Goal: Task Accomplishment & Management: Manage account settings

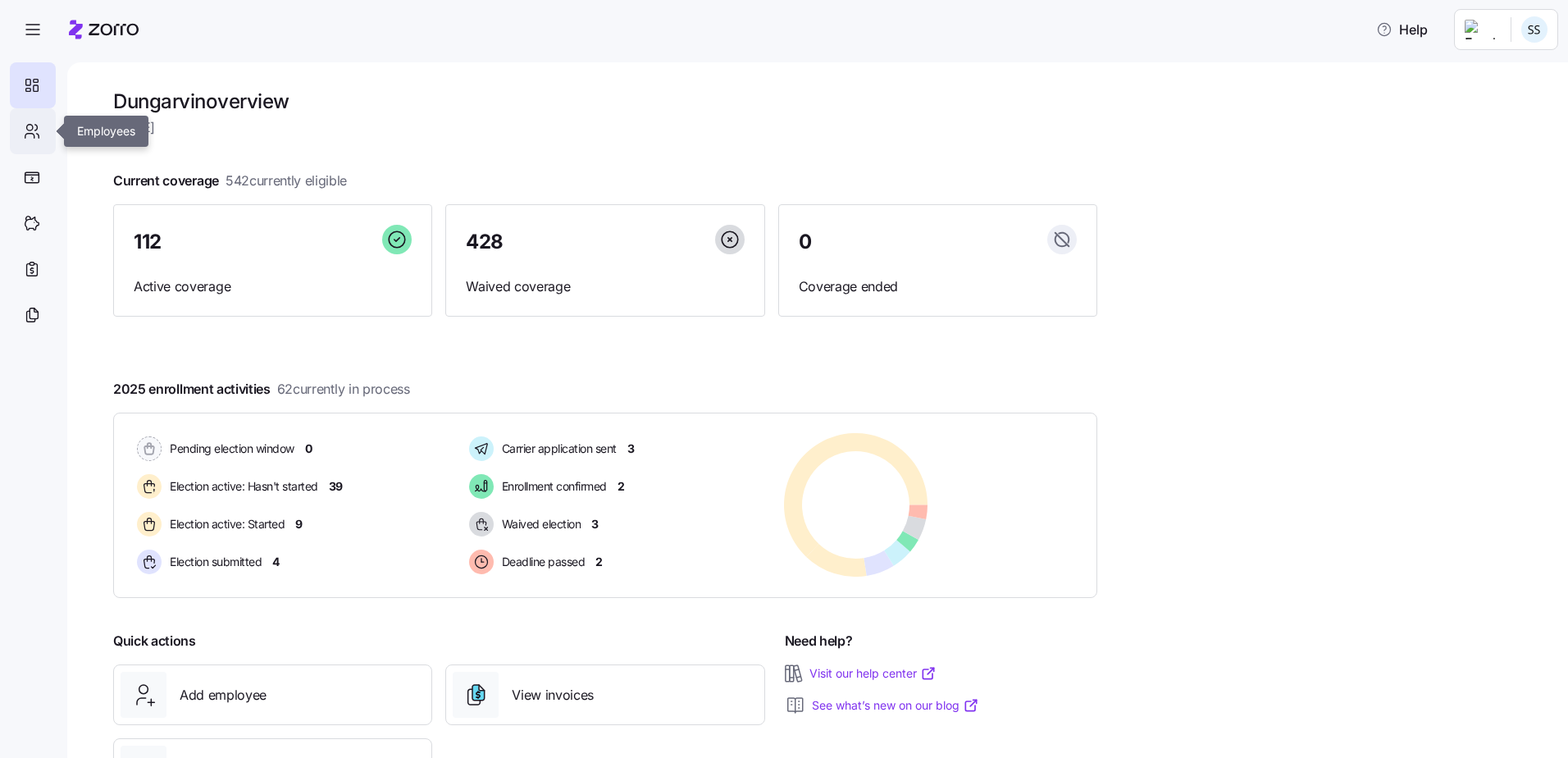
click at [20, 119] on div at bounding box center [33, 131] width 46 height 46
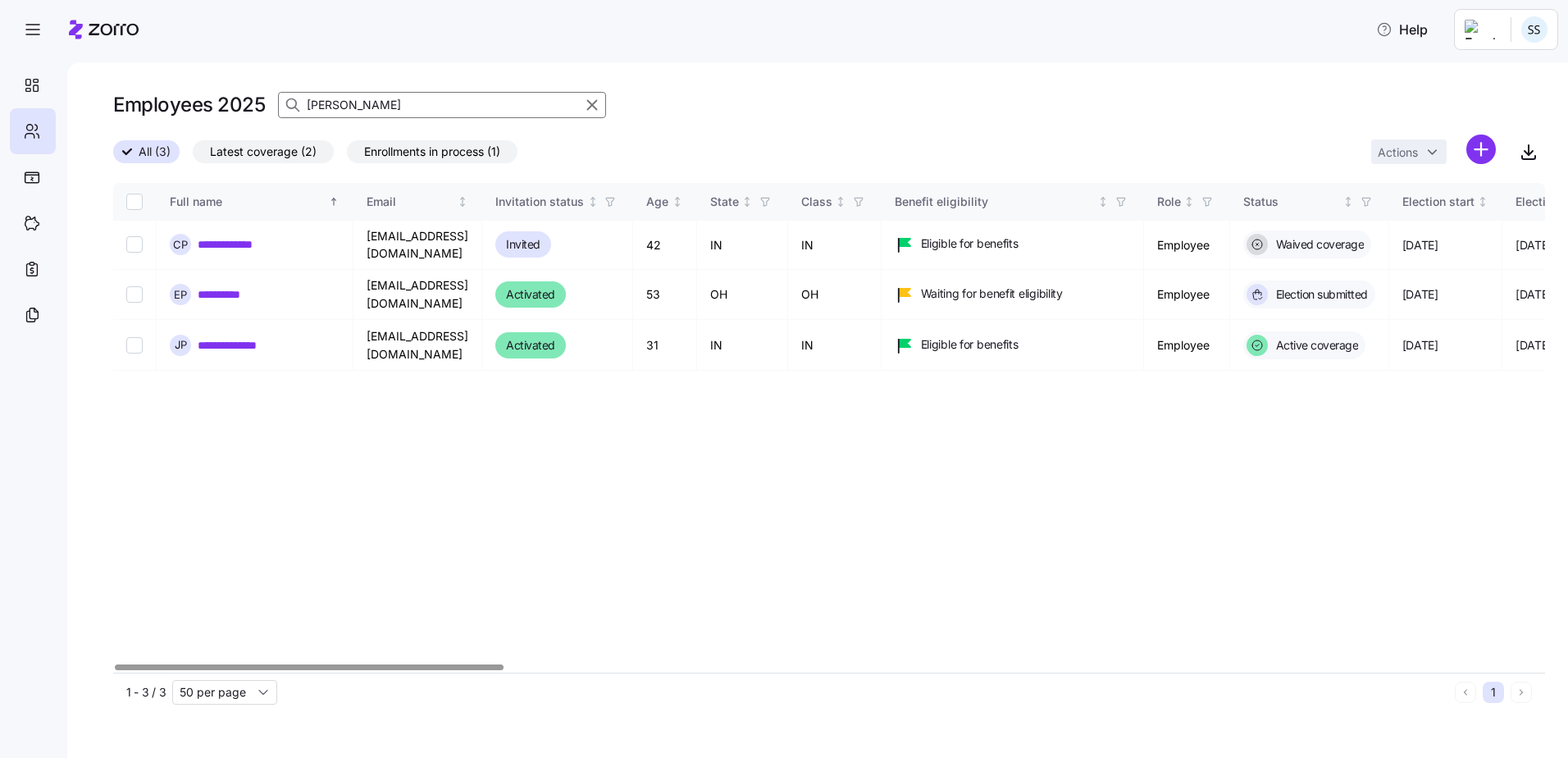
drag, startPoint x: 445, startPoint y: 110, endPoint x: -60, endPoint y: 15, distance: 513.9
click at [0, 15] on html "**********" at bounding box center [784, 374] width 1568 height 747
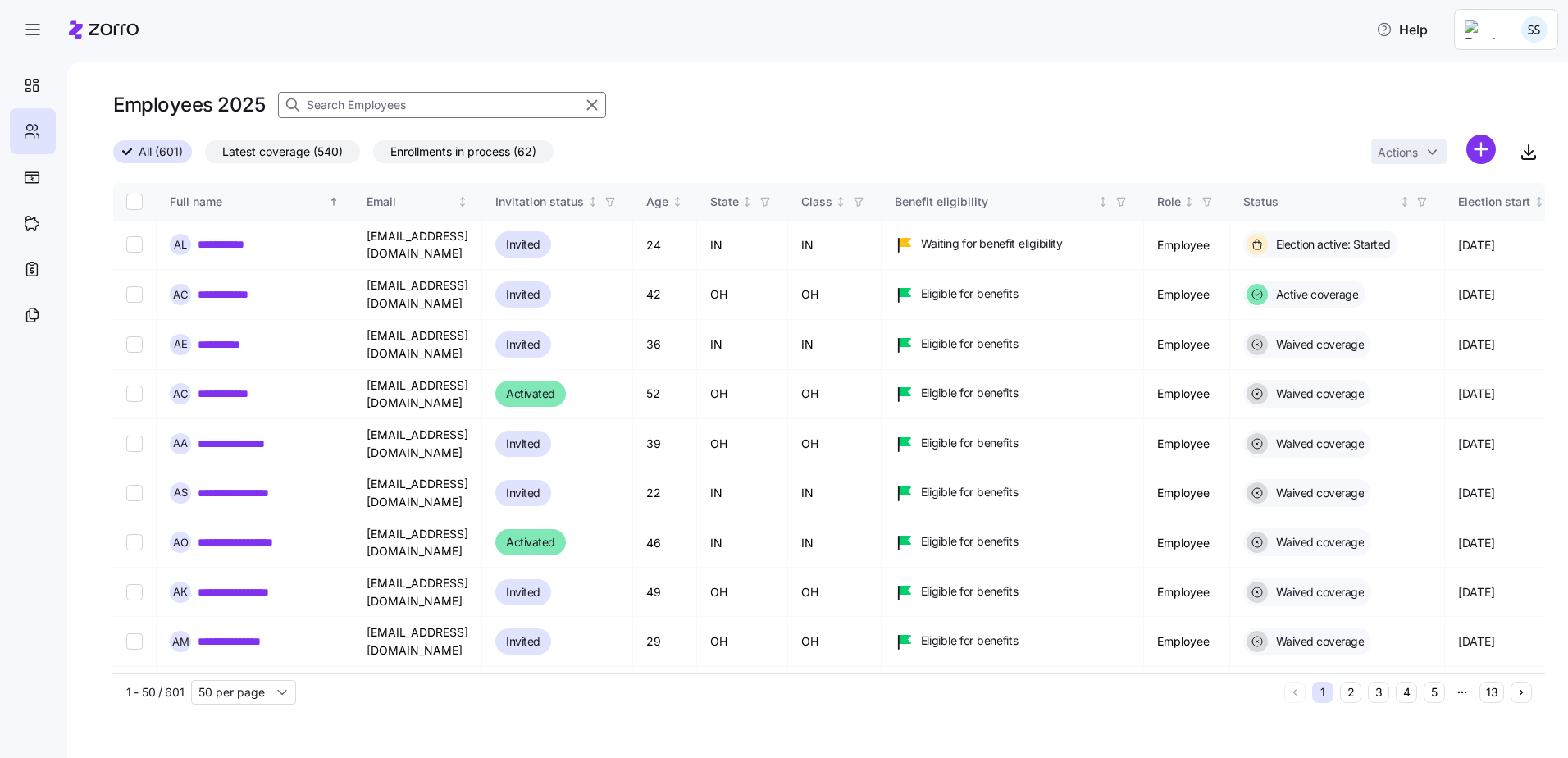
click at [336, 107] on input at bounding box center [442, 104] width 328 height 26
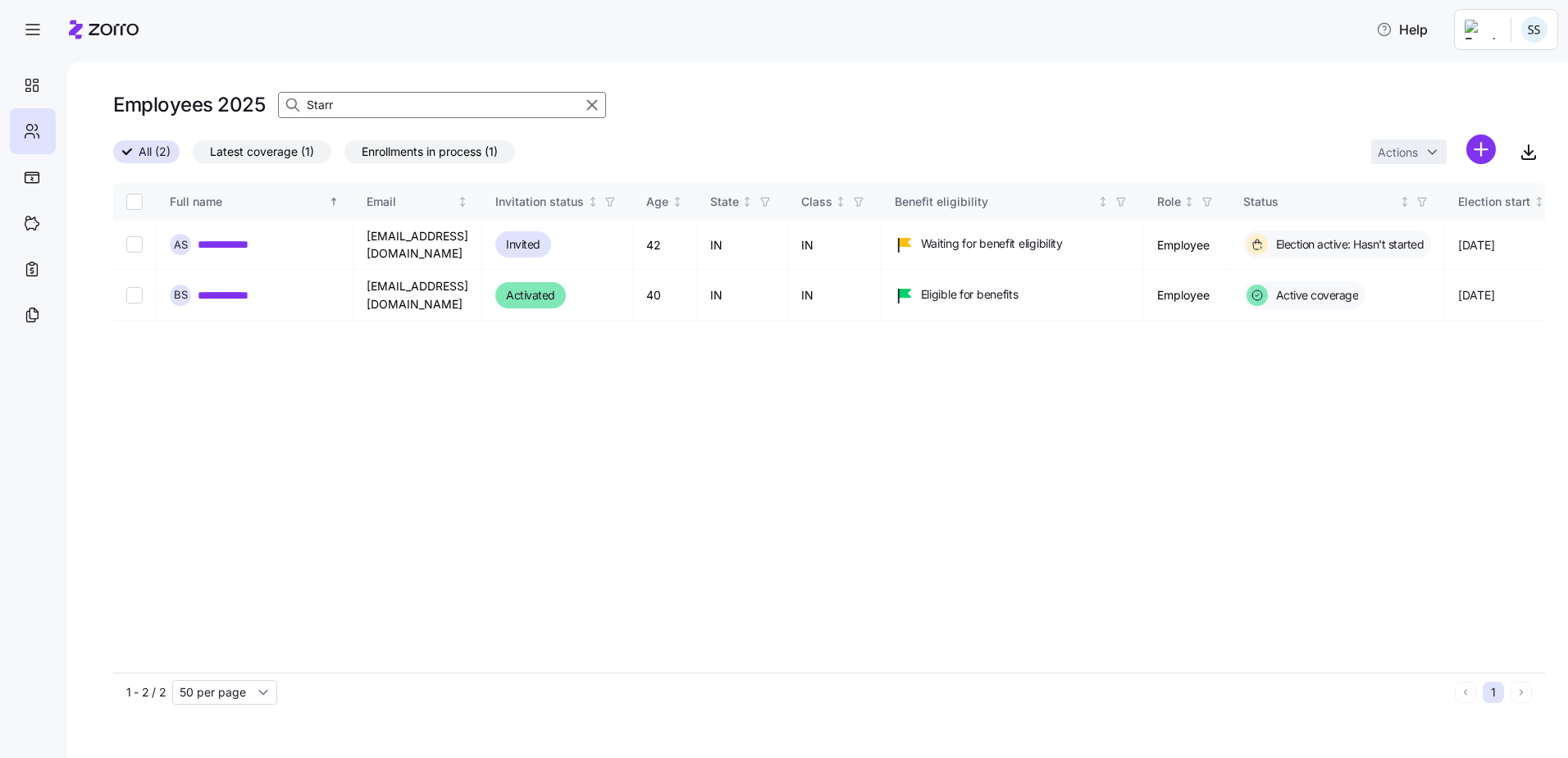
drag, startPoint x: 261, startPoint y: 96, endPoint x: -120, endPoint y: 78, distance: 381.4
click at [0, 78] on html "**********" at bounding box center [784, 374] width 1568 height 747
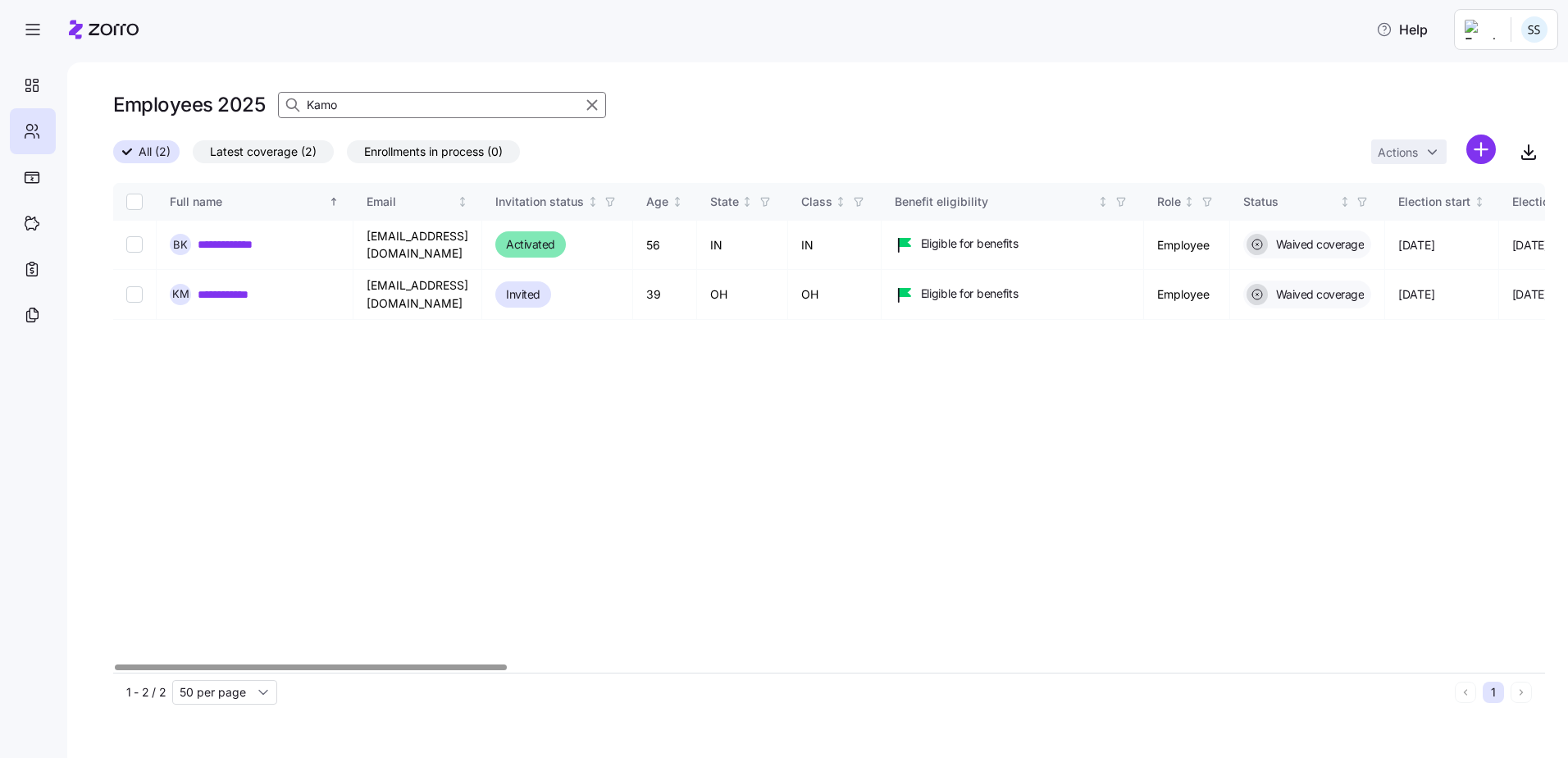
drag, startPoint x: 419, startPoint y: 107, endPoint x: 48, endPoint y: 110, distance: 371.0
click at [55, 108] on div "**********" at bounding box center [784, 374] width 1568 height 747
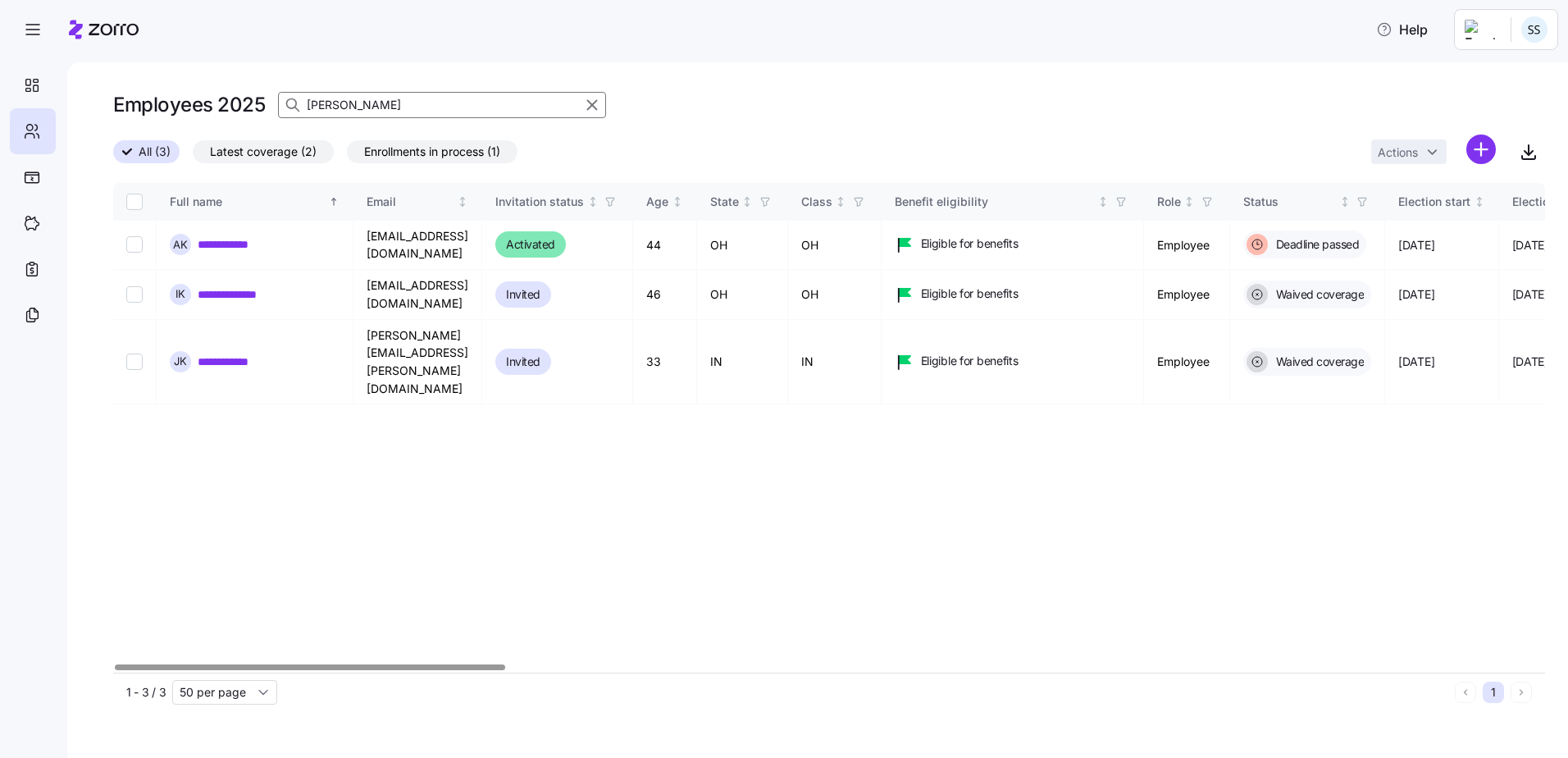
click at [361, 670] on div at bounding box center [310, 667] width 390 height 6
type input "Kama"
drag, startPoint x: 357, startPoint y: 88, endPoint x: 102, endPoint y: 104, distance: 255.5
click at [102, 104] on div "**********" at bounding box center [817, 410] width 1501 height 696
click at [434, 100] on input "Kama" at bounding box center [442, 104] width 328 height 26
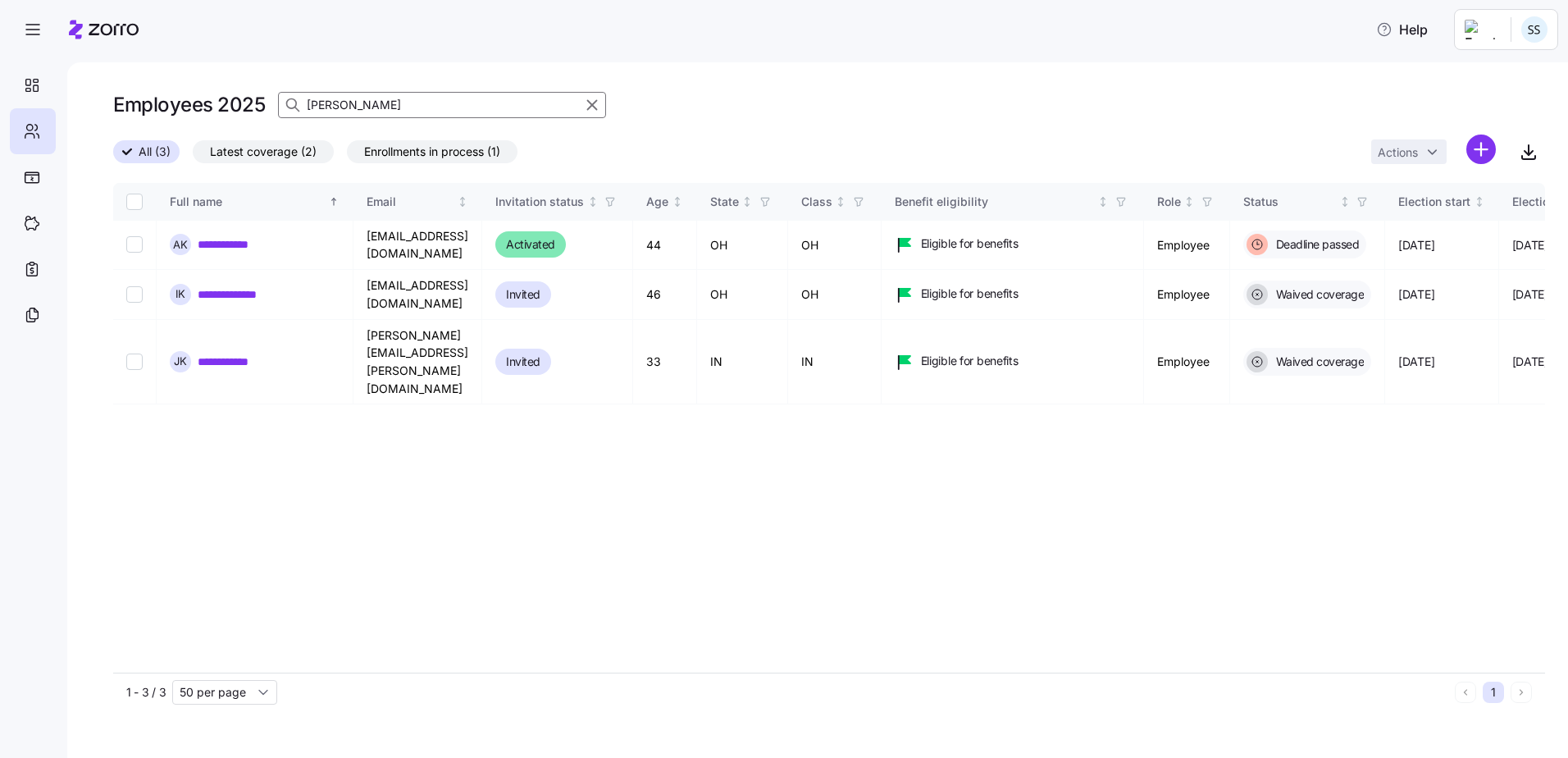
drag, startPoint x: 429, startPoint y: 102, endPoint x: 76, endPoint y: 121, distance: 353.5
click at [76, 121] on div "**********" at bounding box center [817, 410] width 1501 height 696
drag, startPoint x: 241, startPoint y: 240, endPoint x: 257, endPoint y: 247, distance: 17.5
click at [241, 240] on link "**********" at bounding box center [235, 244] width 76 height 16
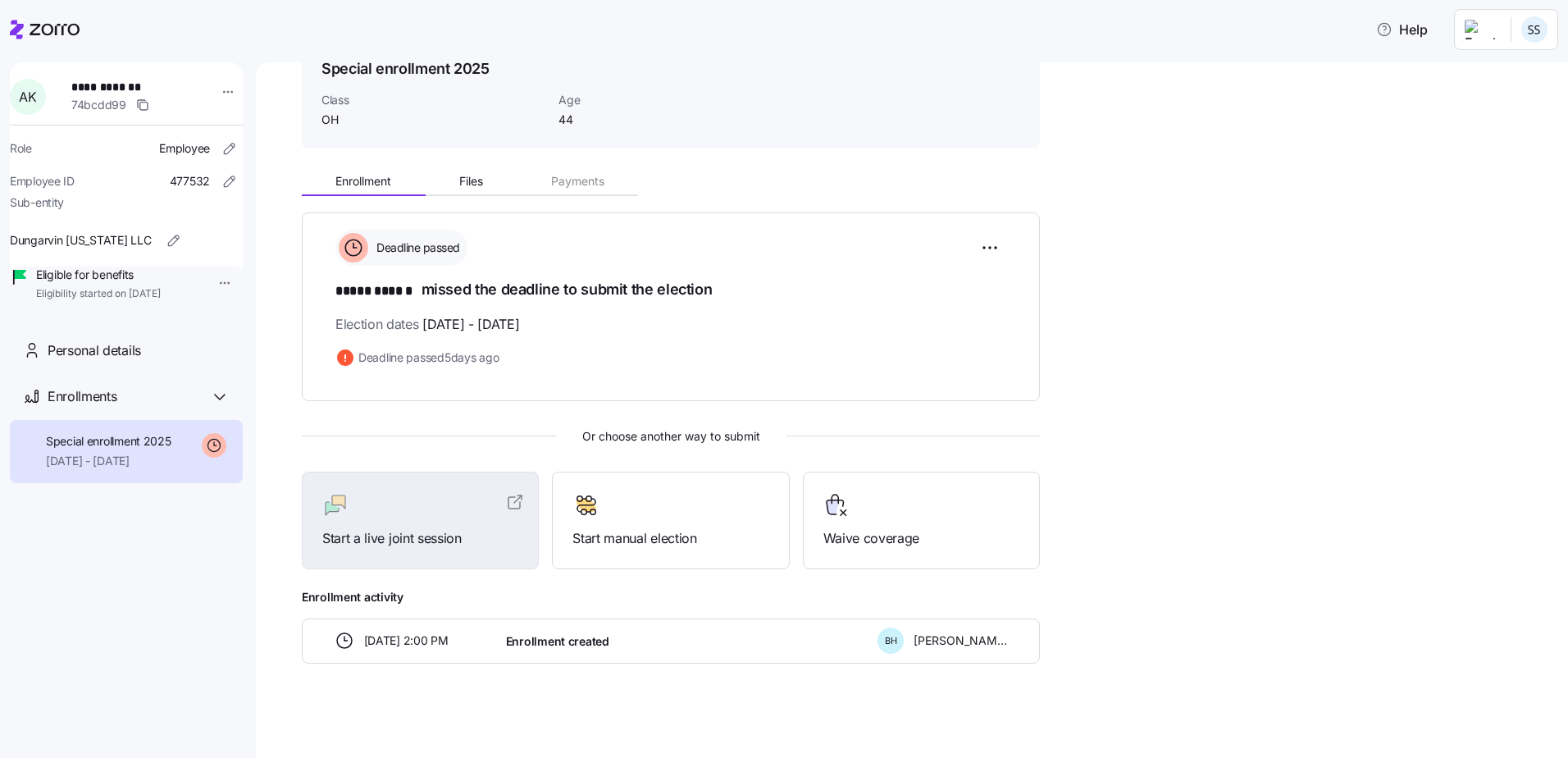
scroll to position [86, 0]
click at [136, 361] on span "Personal details" at bounding box center [95, 350] width 94 height 20
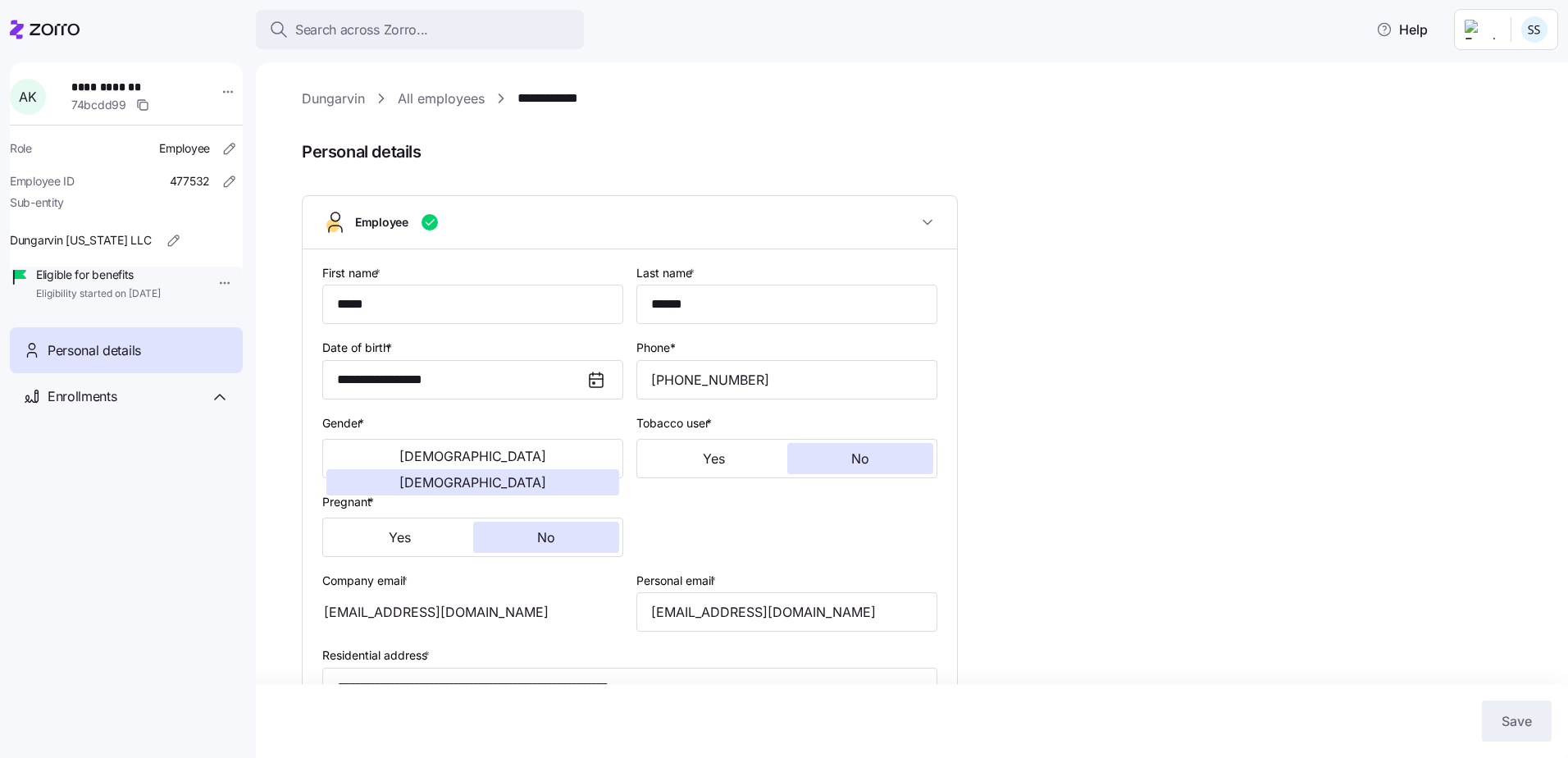
type input "OH"
click at [135, 407] on div "Enrollments" at bounding box center [126, 396] width 233 height 47
click at [137, 469] on span "[DATE] - [DATE]" at bounding box center [108, 461] width 125 height 16
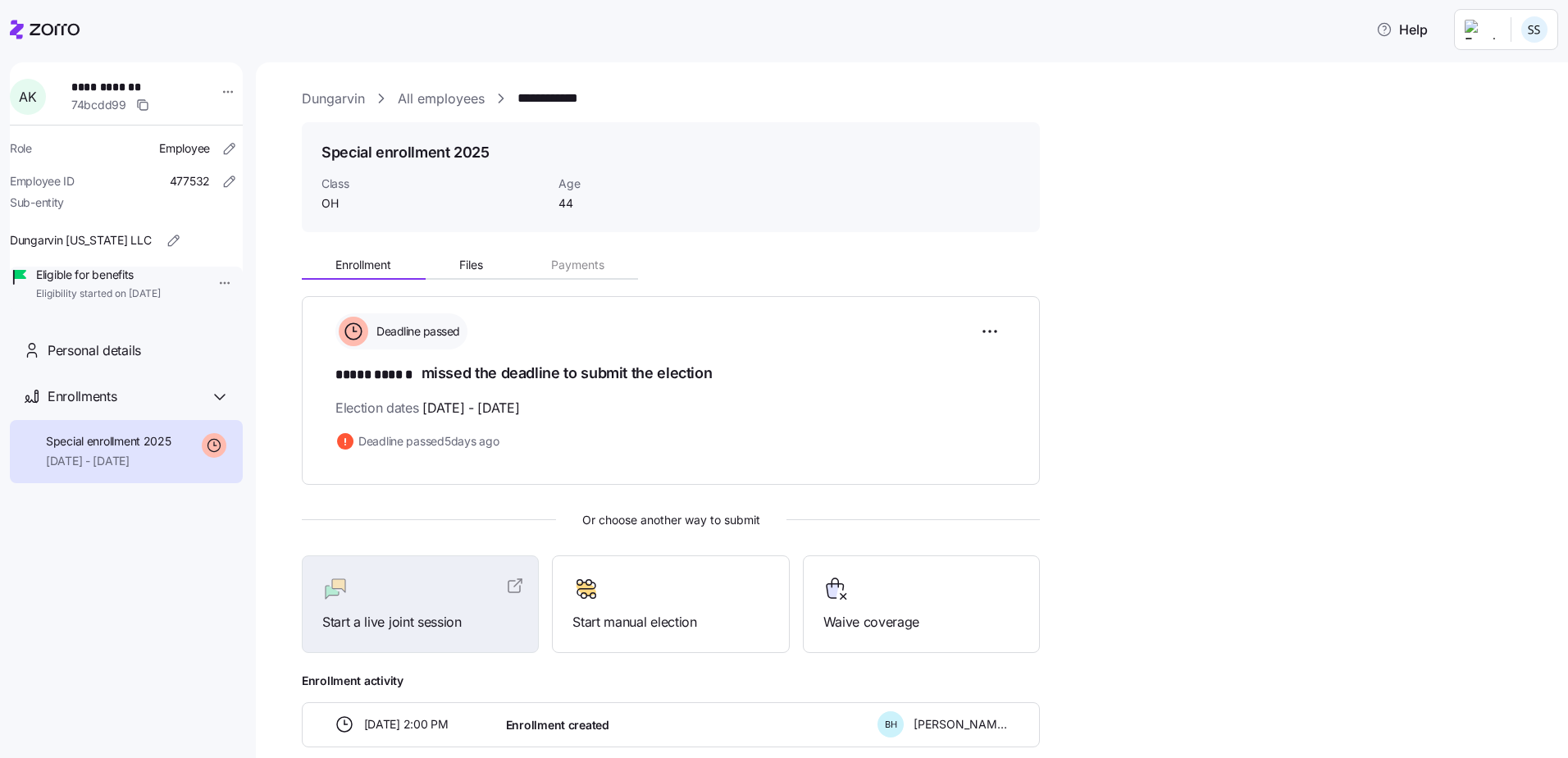
click at [43, 25] on icon at bounding box center [44, 30] width 70 height 20
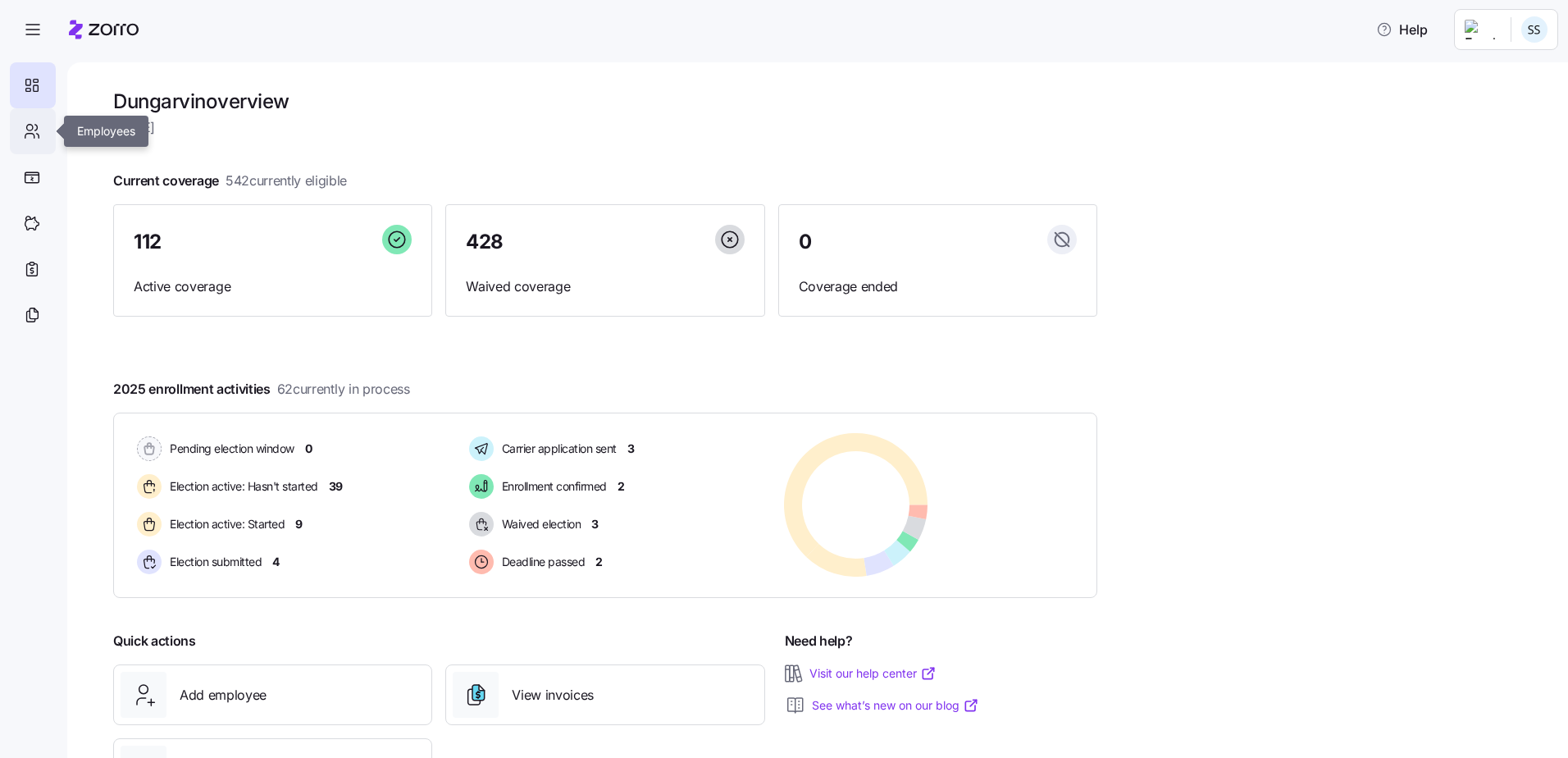
click at [32, 130] on icon at bounding box center [32, 131] width 18 height 20
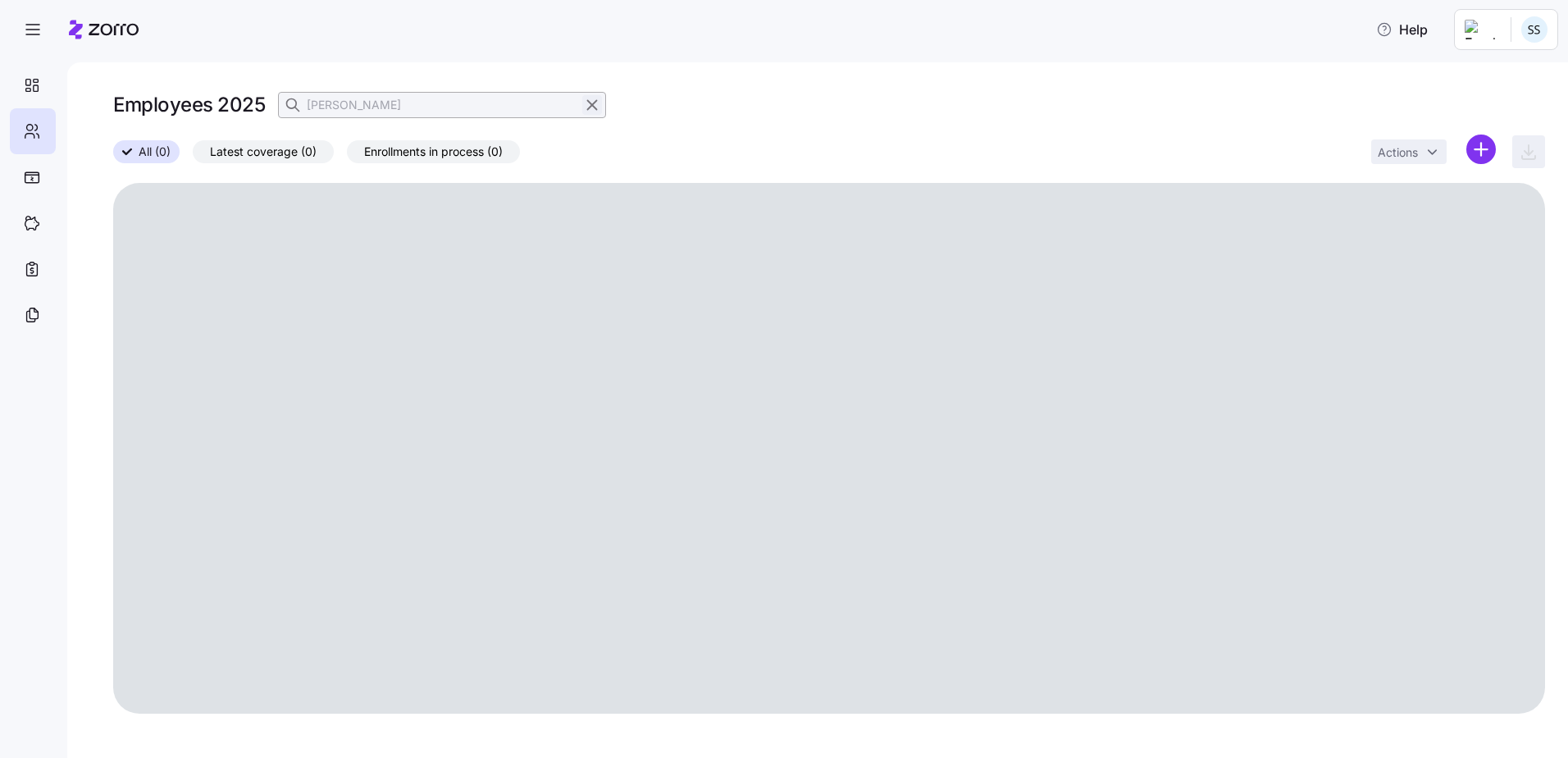
click at [597, 112] on icon "button" at bounding box center [592, 105] width 18 height 20
click at [294, 109] on icon "button" at bounding box center [294, 104] width 16 height 16
click at [306, 107] on div at bounding box center [293, 105] width 28 height 25
click at [315, 106] on input at bounding box center [442, 104] width 328 height 26
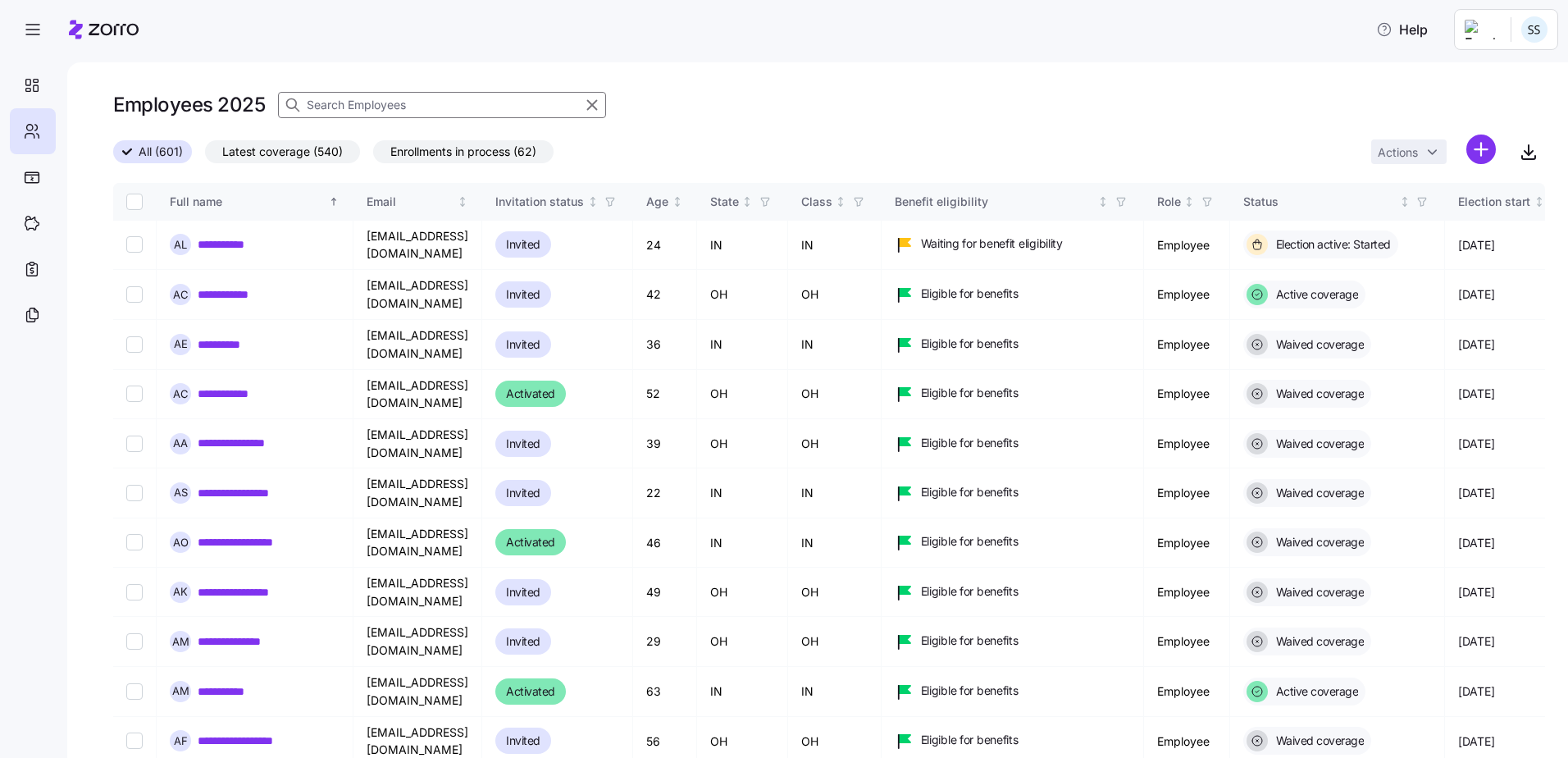
click at [318, 99] on input at bounding box center [442, 104] width 328 height 26
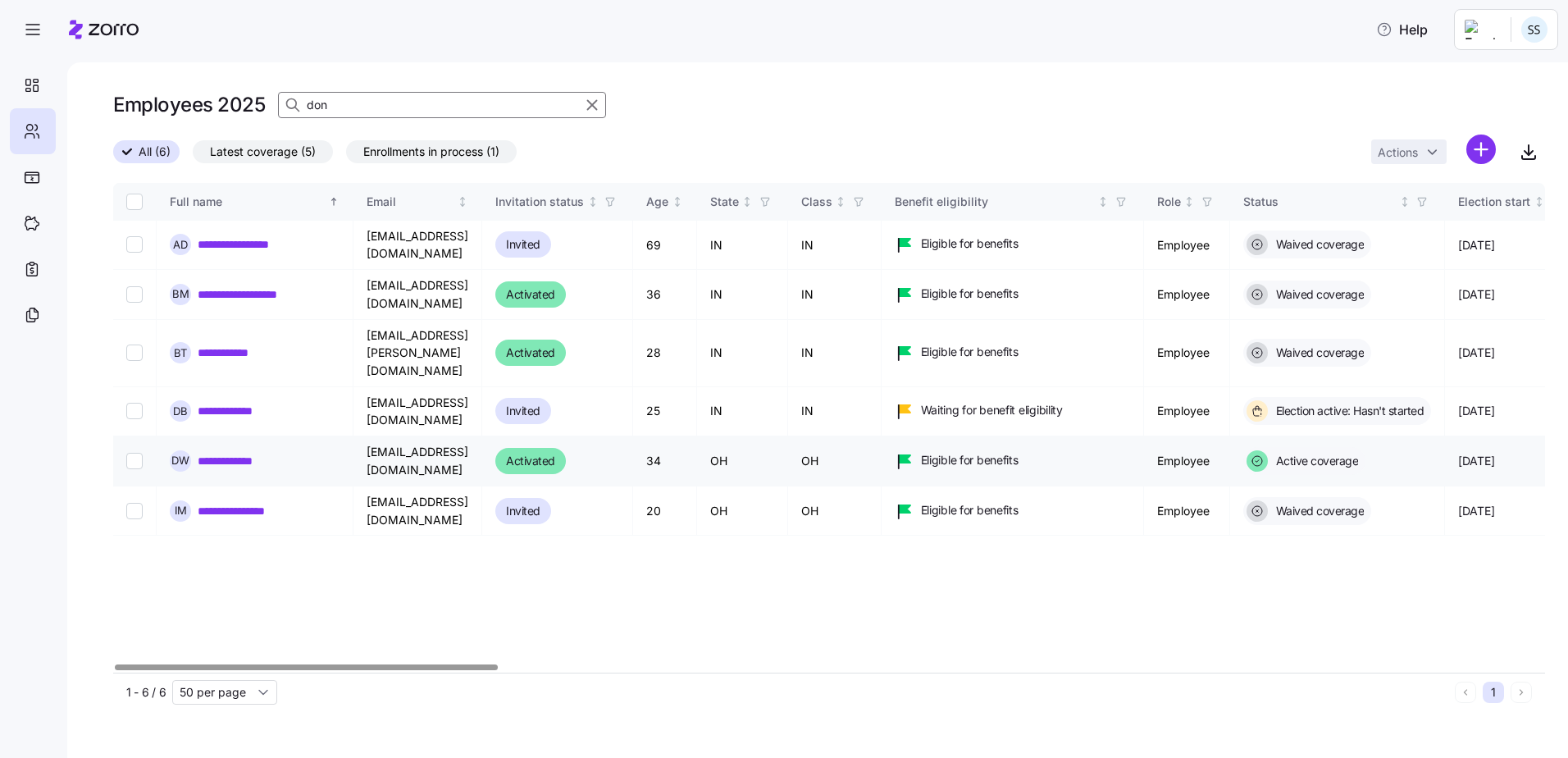
type input "don"
click at [220, 453] on link "**********" at bounding box center [241, 461] width 86 height 16
click at [135, 453] on input "Select record 5" at bounding box center [134, 461] width 16 height 16
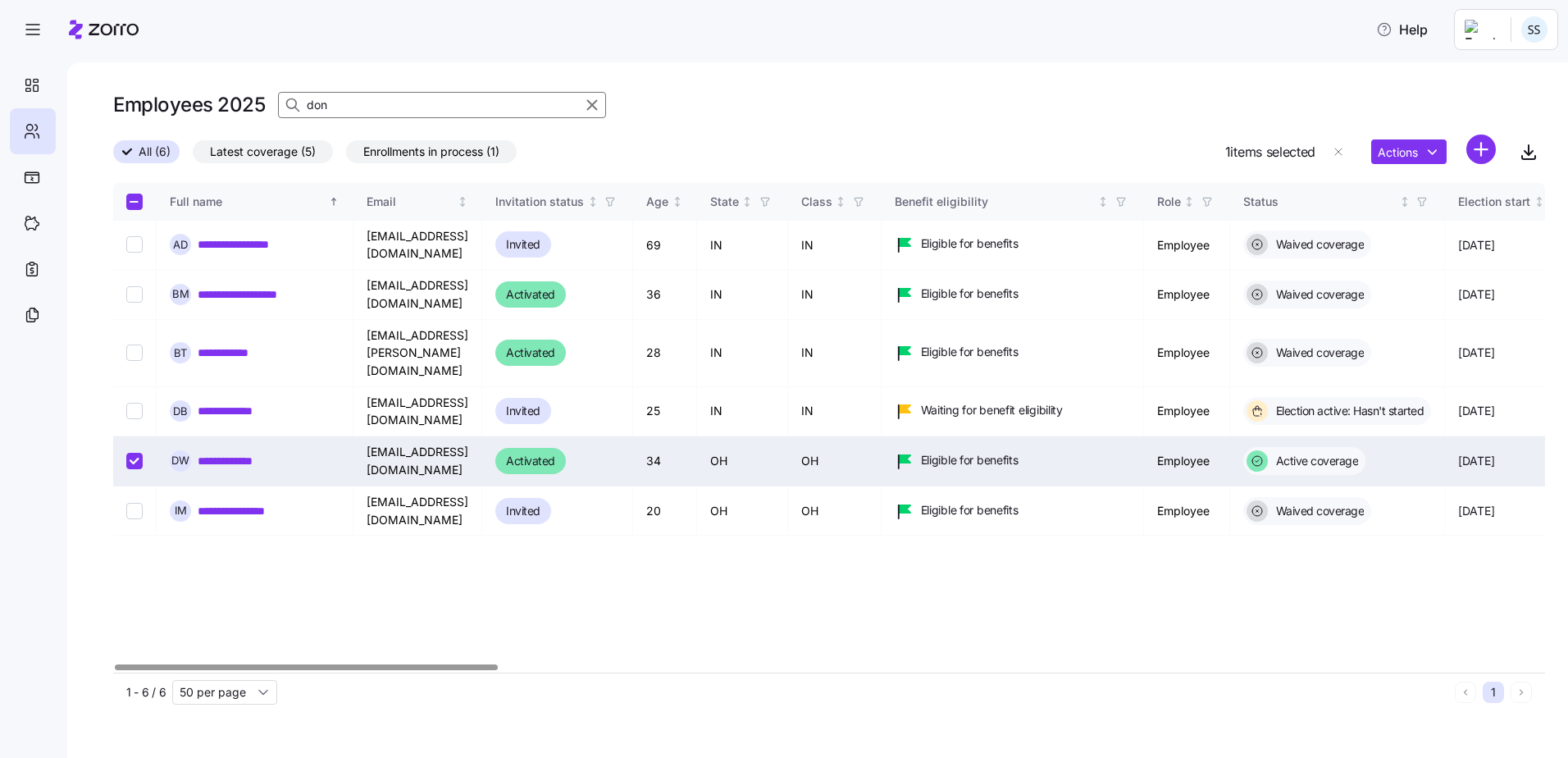
click at [131, 453] on input "Select record 5" at bounding box center [134, 461] width 16 height 16
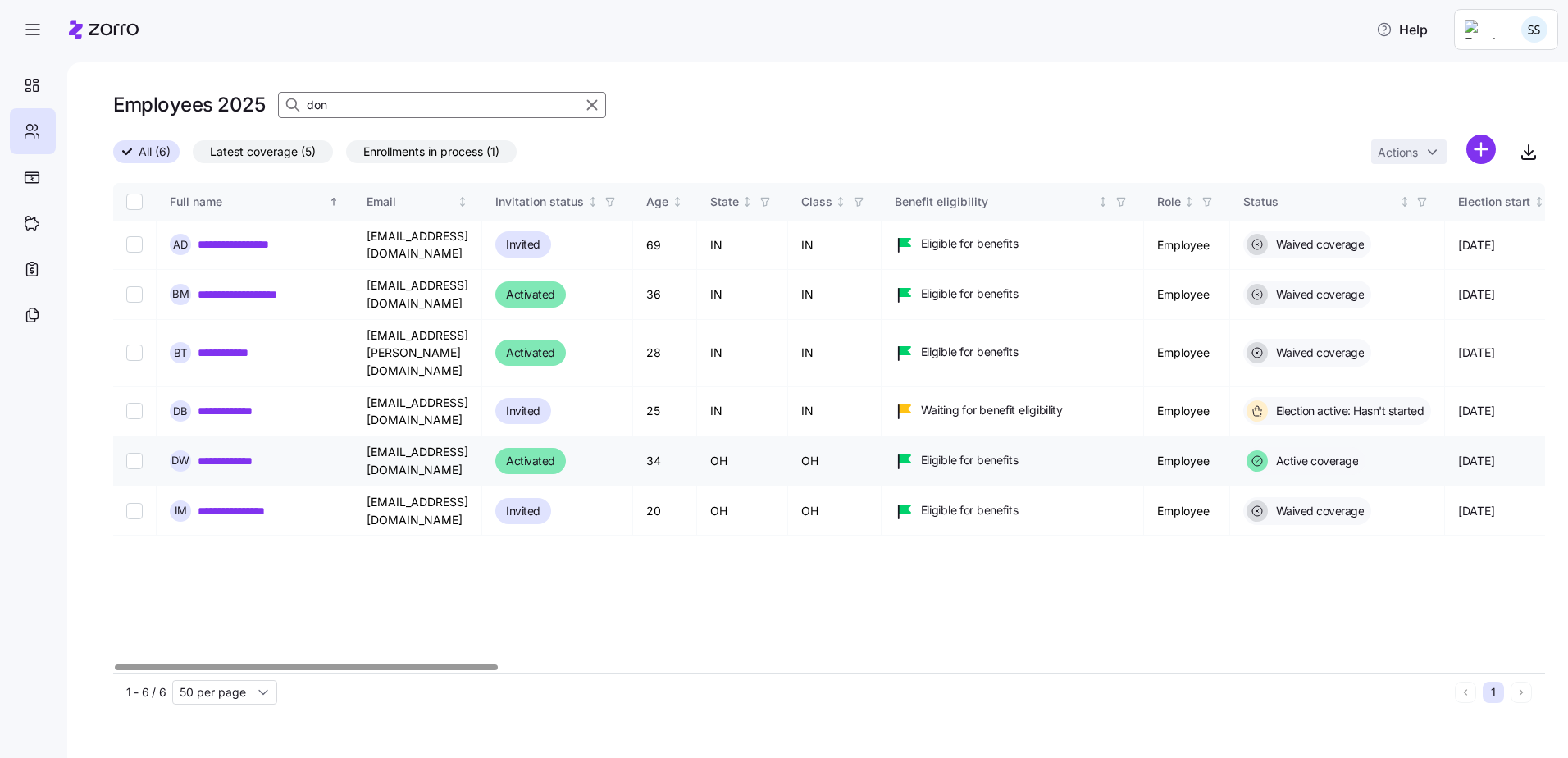
click at [136, 453] on input "Select record 5" at bounding box center [134, 461] width 16 height 16
checkbox input "true"
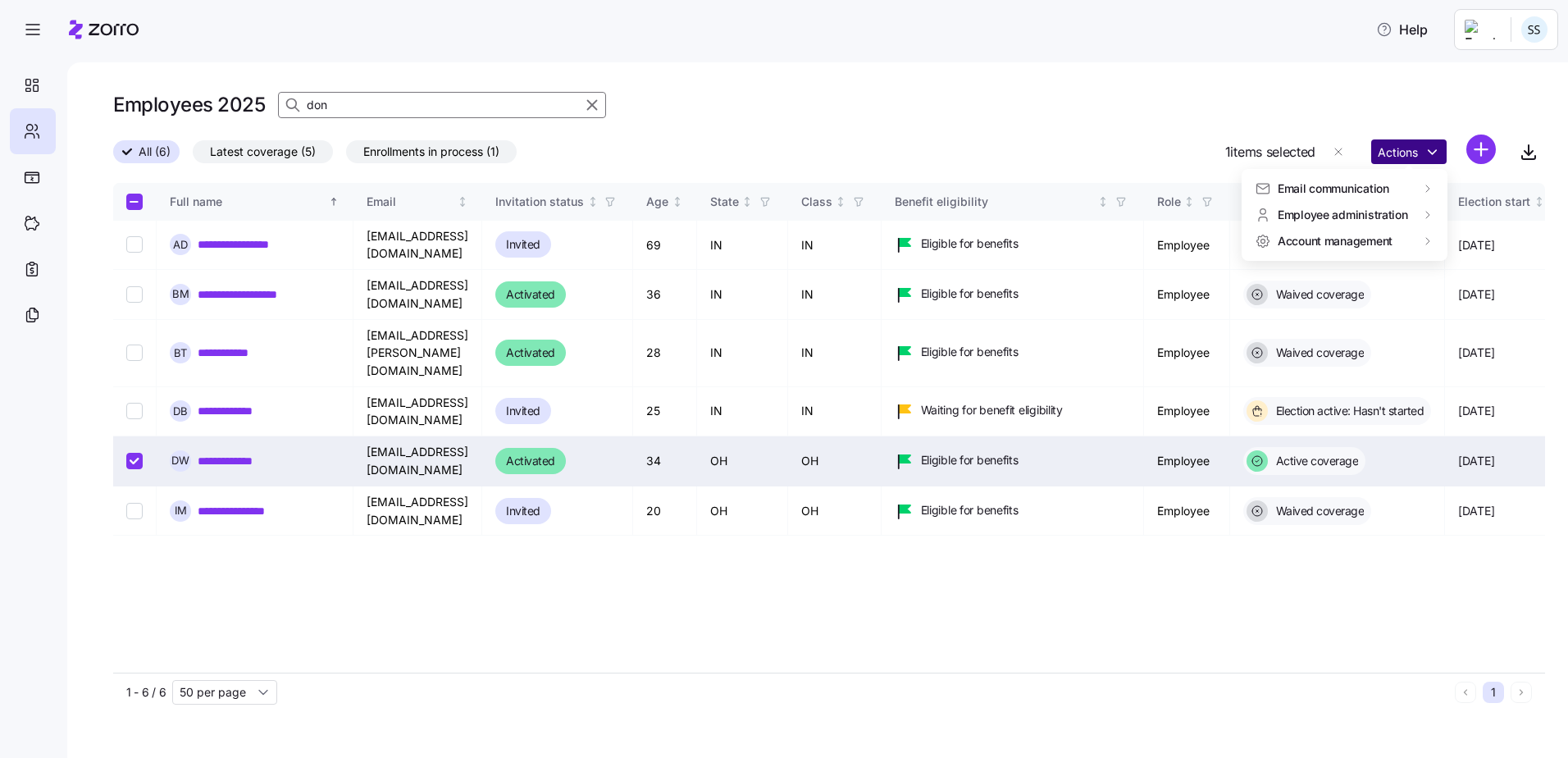
click at [1434, 147] on html "**********" at bounding box center [784, 374] width 1568 height 747
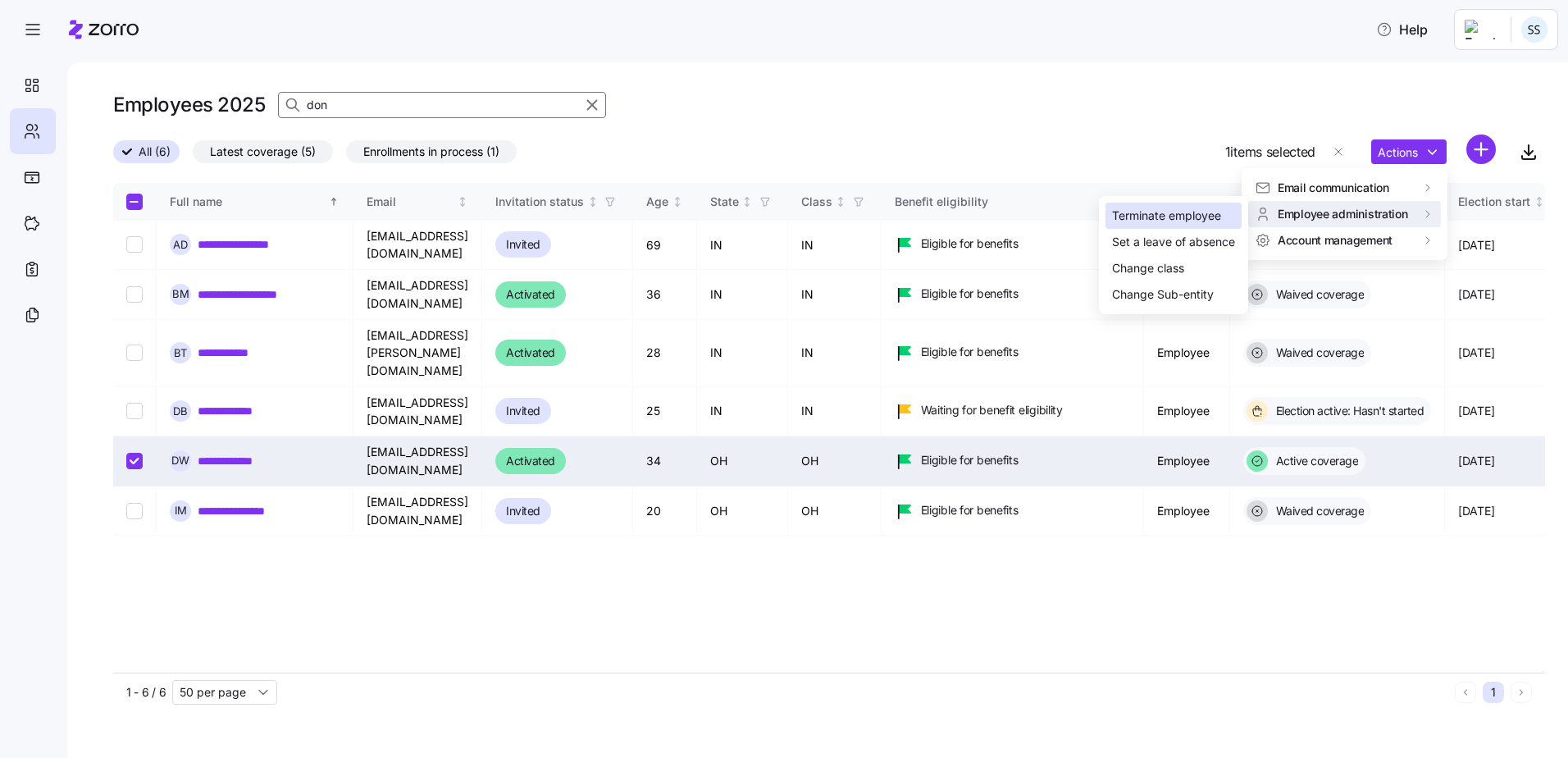
click at [1158, 218] on div "Terminate employee" at bounding box center [1166, 215] width 109 height 18
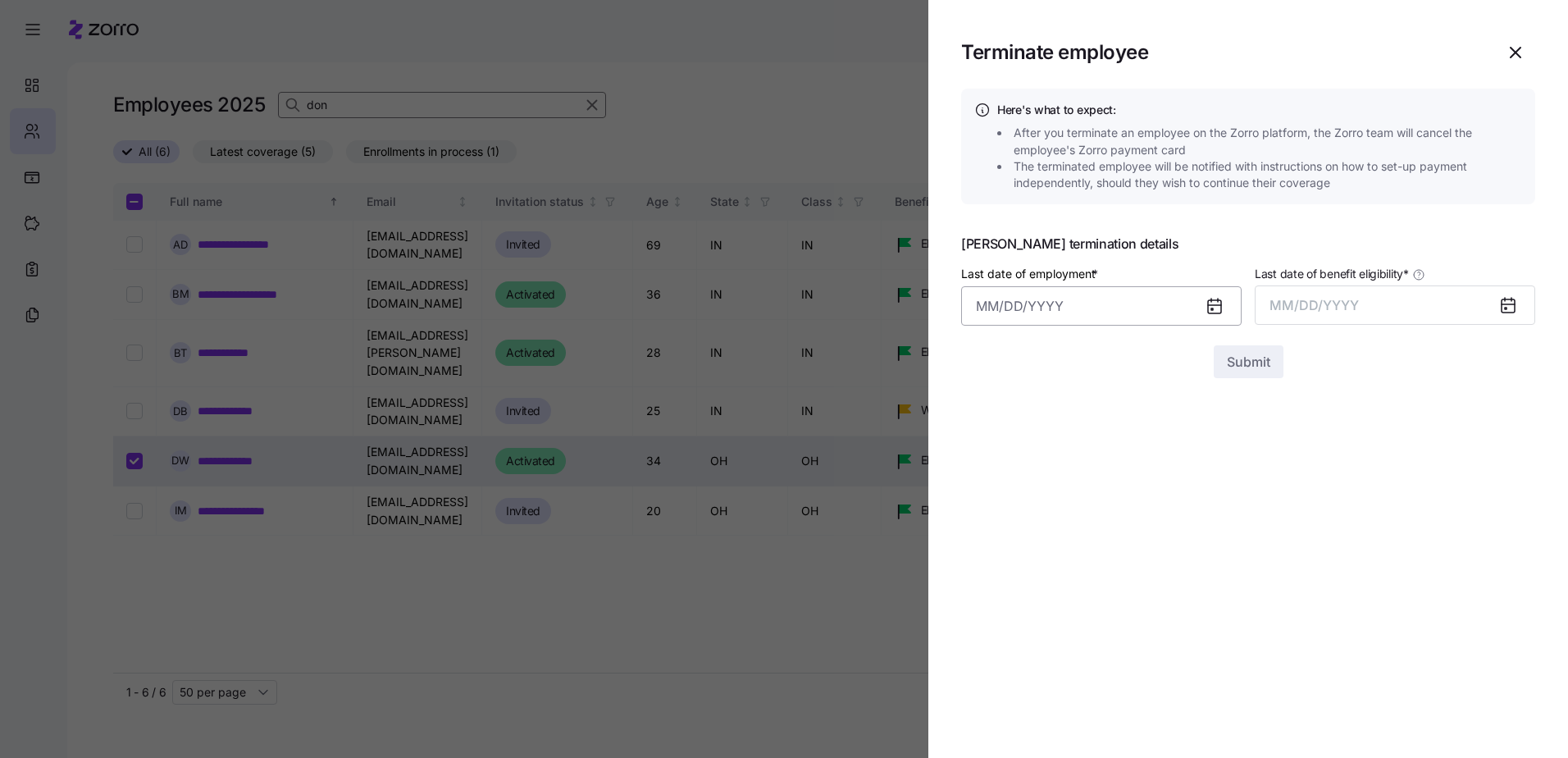
click at [985, 303] on input "Last date of employment *" at bounding box center [1101, 305] width 280 height 39
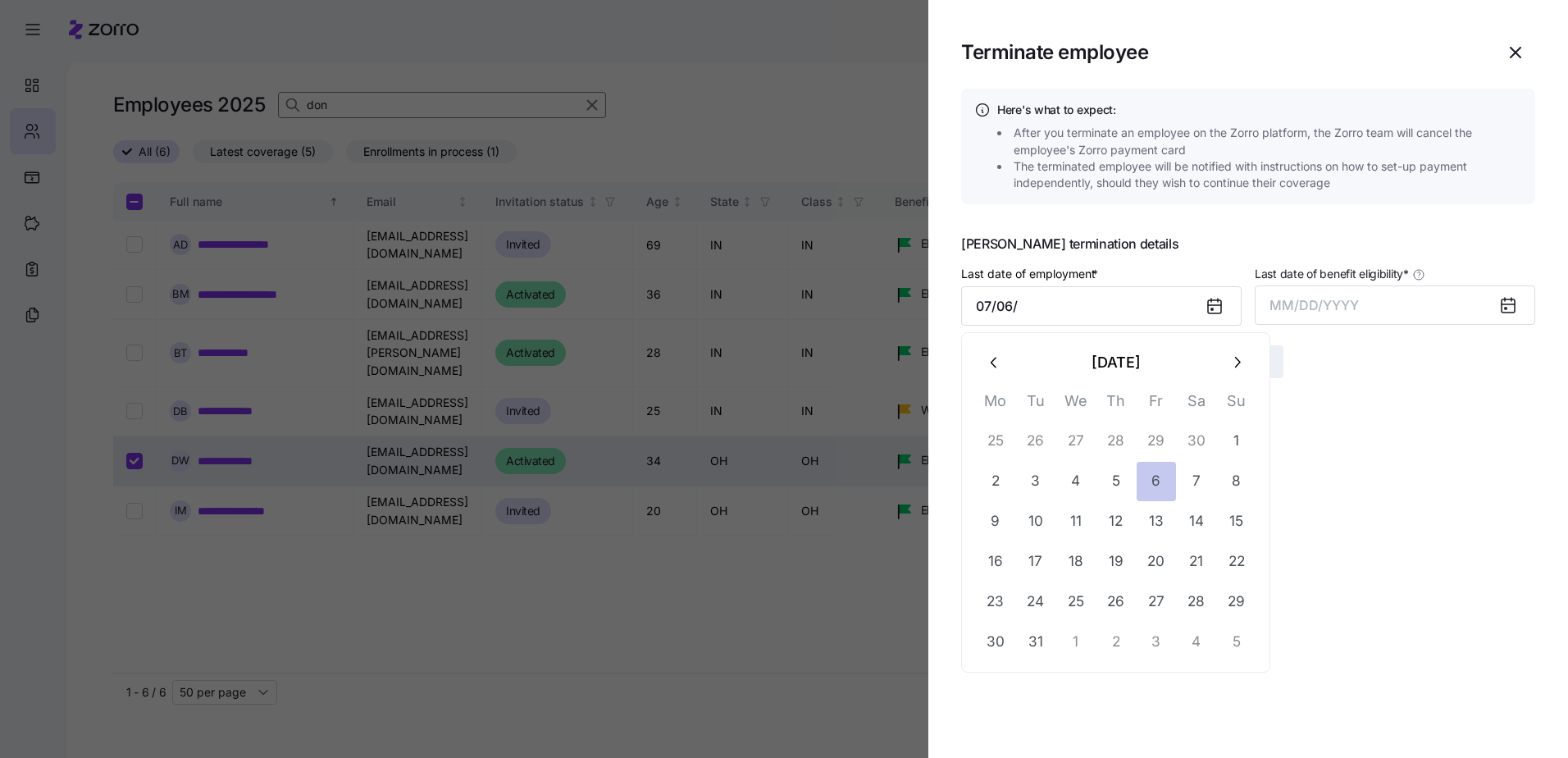
click at [1153, 474] on button "6" at bounding box center [1156, 481] width 39 height 39
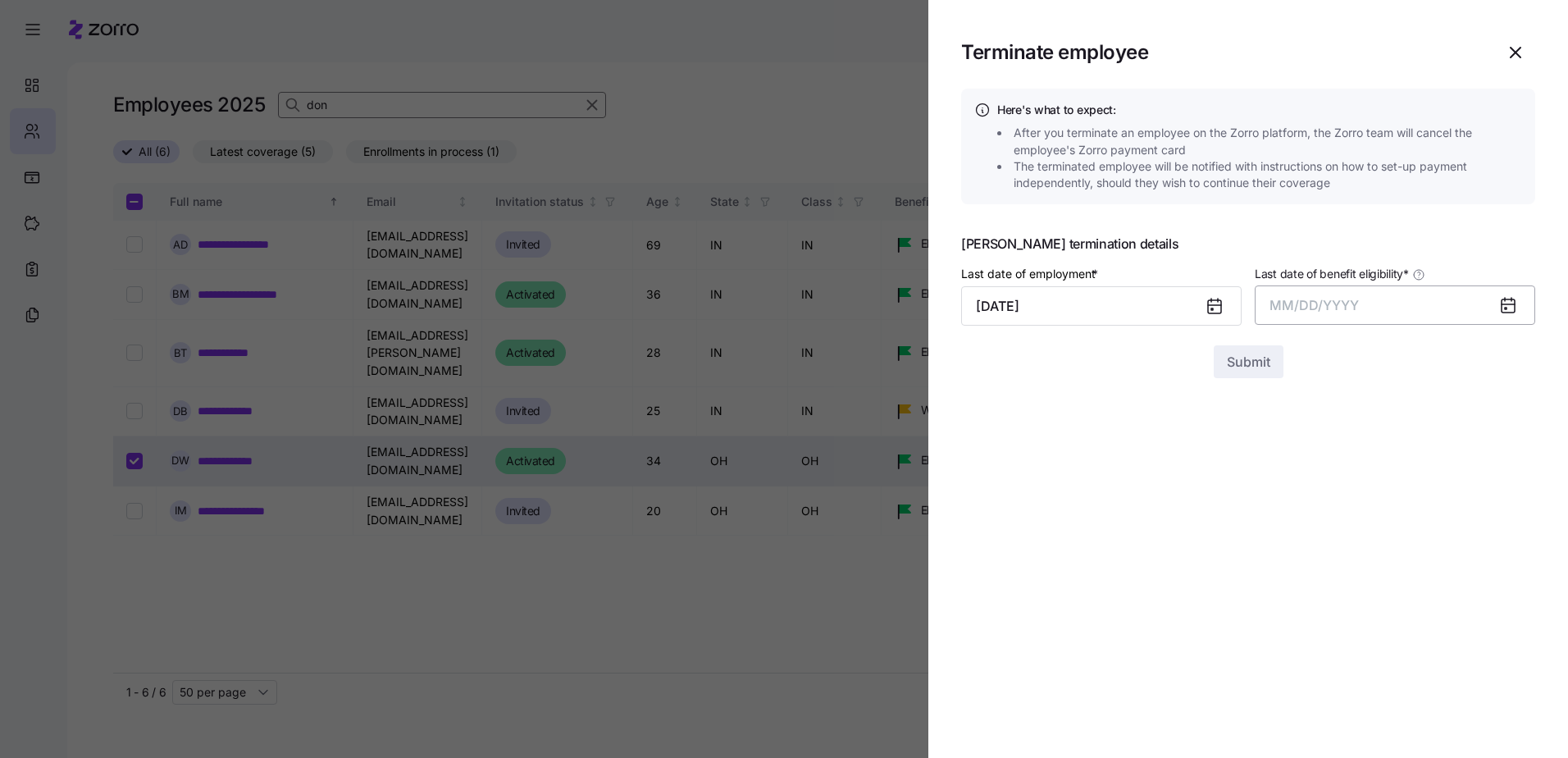
type input "July 6, 2001"
click at [1274, 304] on span "MM/DD/YYYY" at bounding box center [1315, 305] width 90 height 16
click at [1510, 485] on button "Sep" at bounding box center [1504, 488] width 94 height 39
click at [1248, 365] on span "Submit" at bounding box center [1249, 361] width 43 height 20
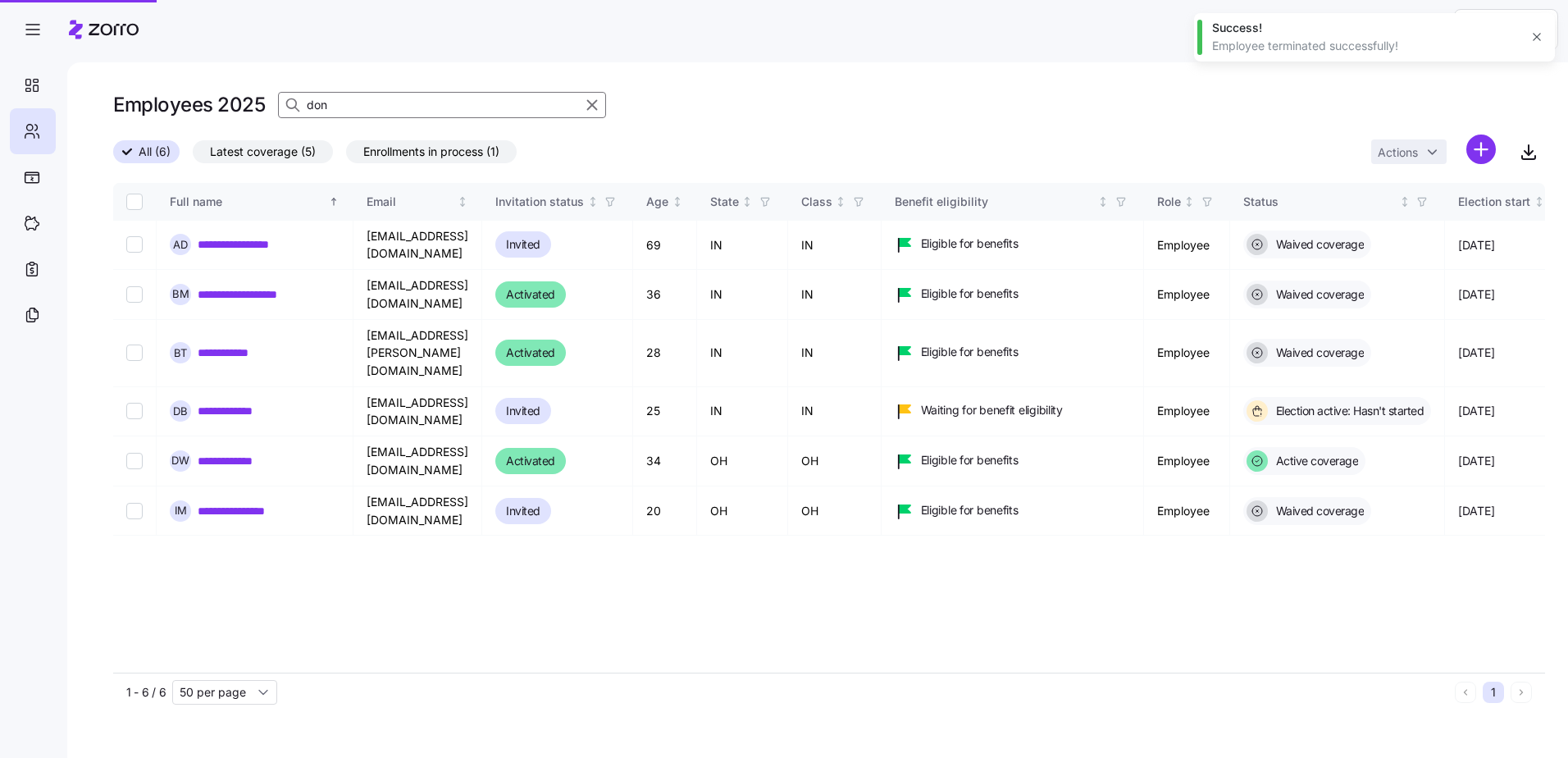
checkbox input "false"
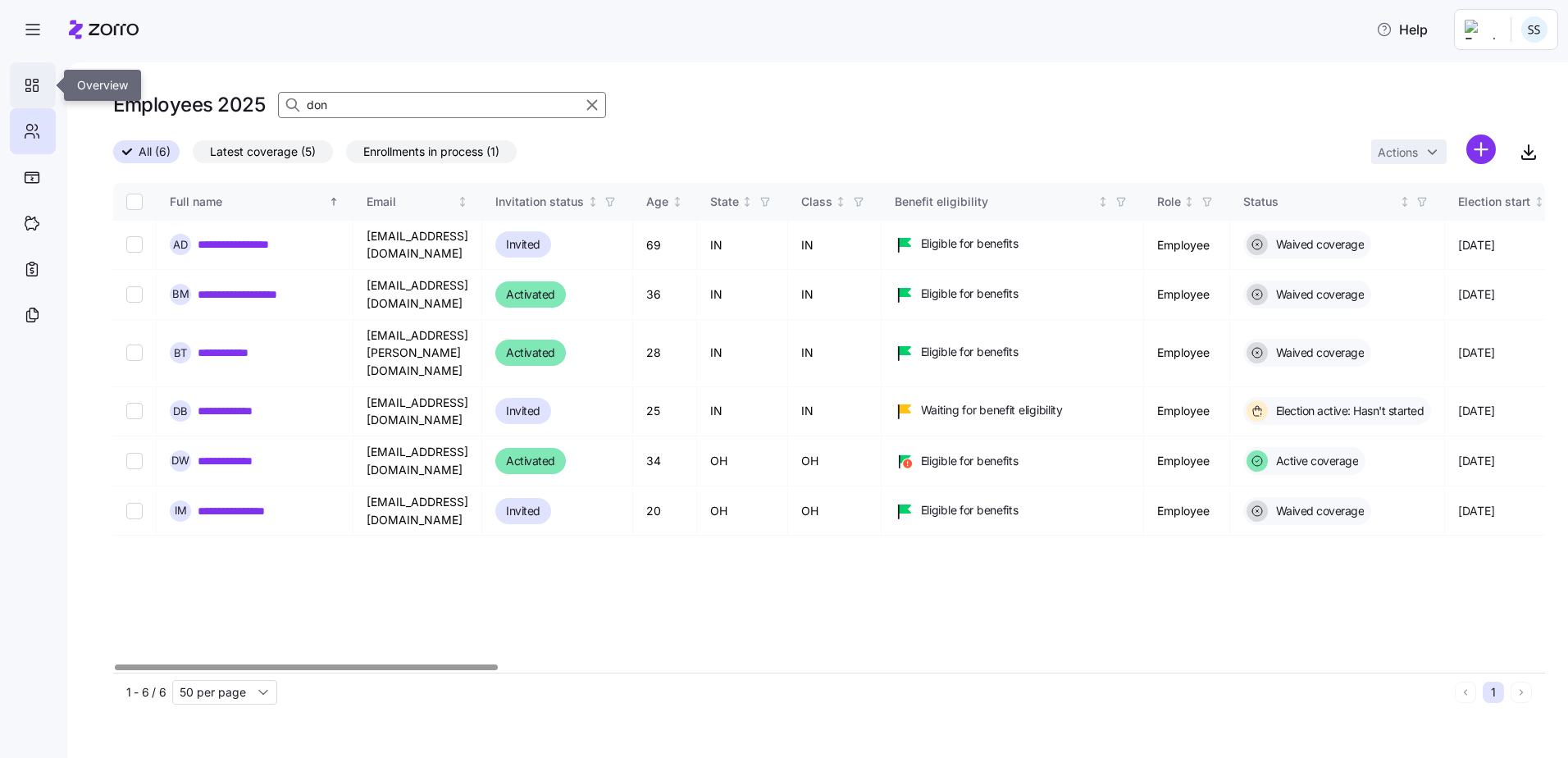
click at [23, 76] on icon at bounding box center [32, 85] width 18 height 20
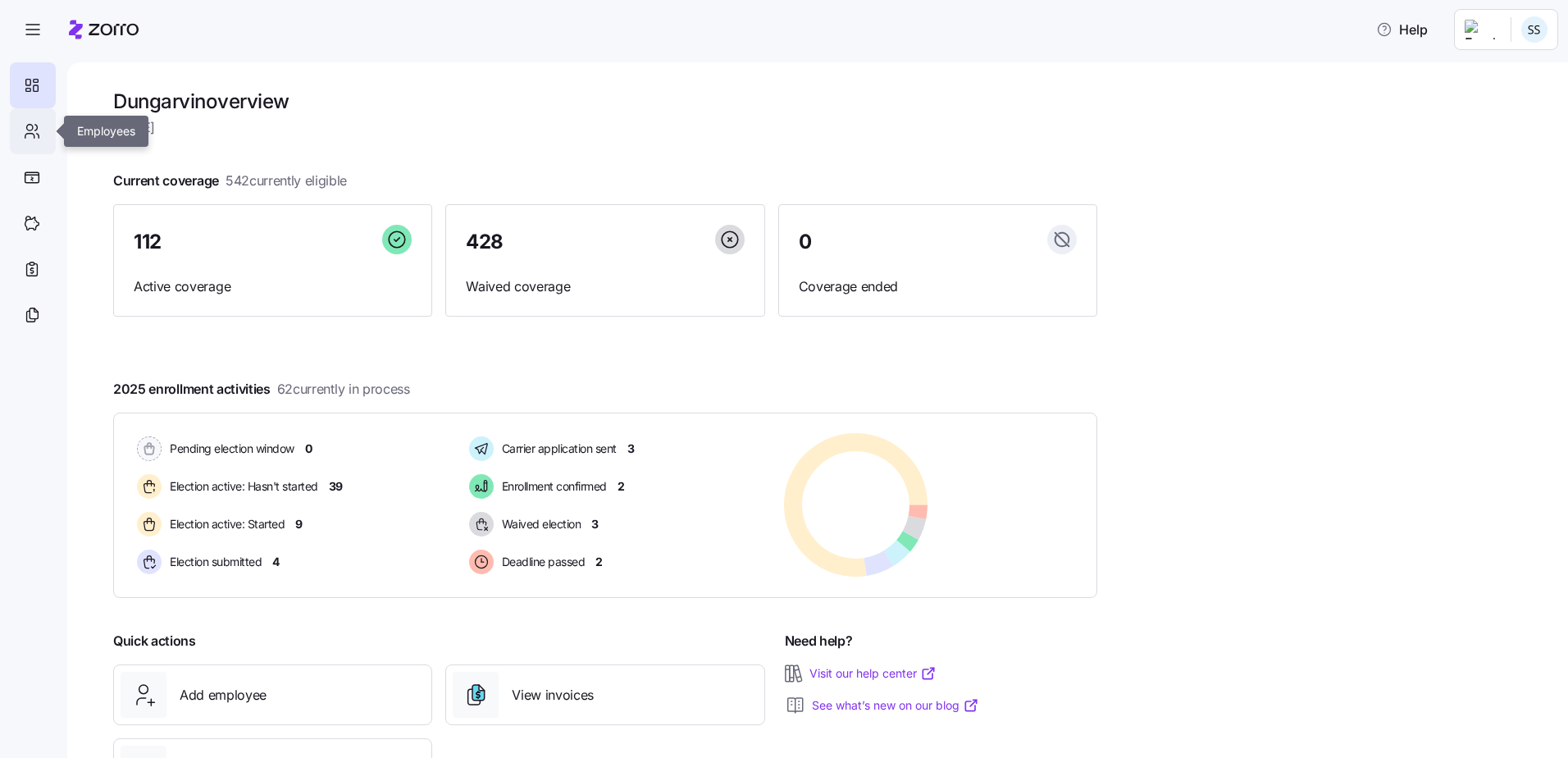
click at [33, 130] on icon at bounding box center [32, 131] width 18 height 20
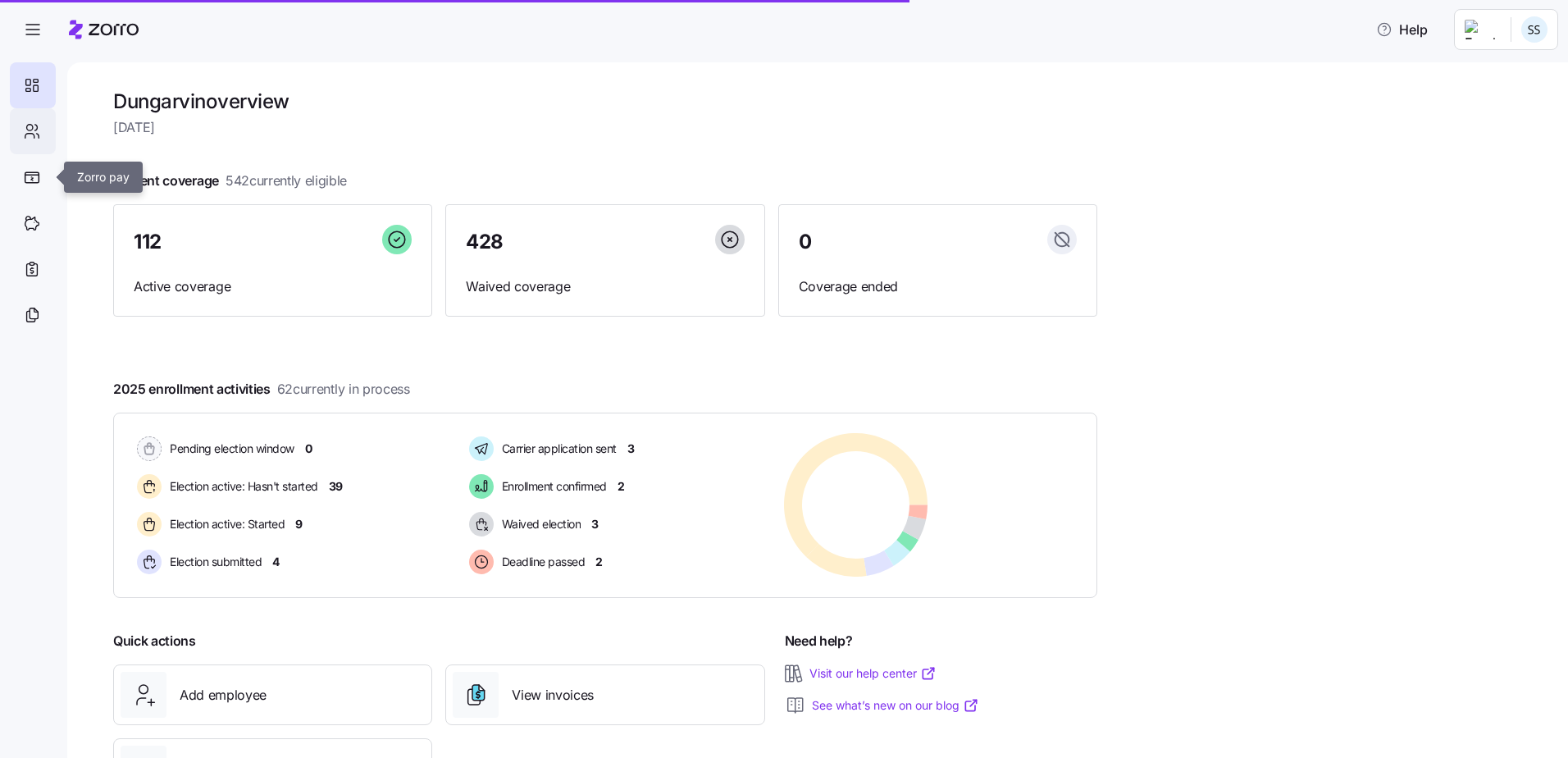
click at [24, 130] on icon at bounding box center [32, 131] width 18 height 20
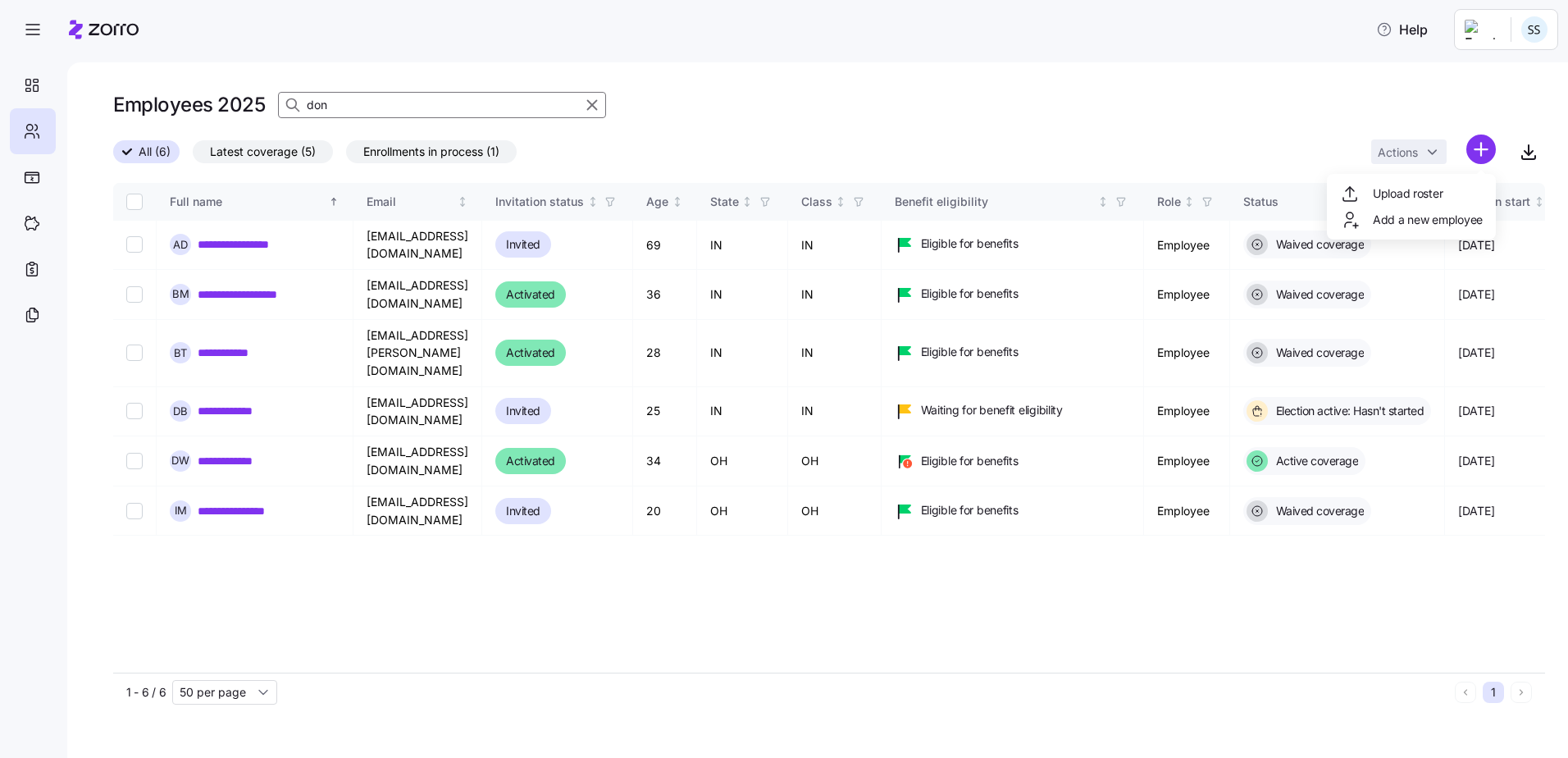
click at [1477, 150] on html "**********" at bounding box center [784, 374] width 1568 height 747
click at [1406, 198] on span "Upload roster" at bounding box center [1407, 193] width 70 height 16
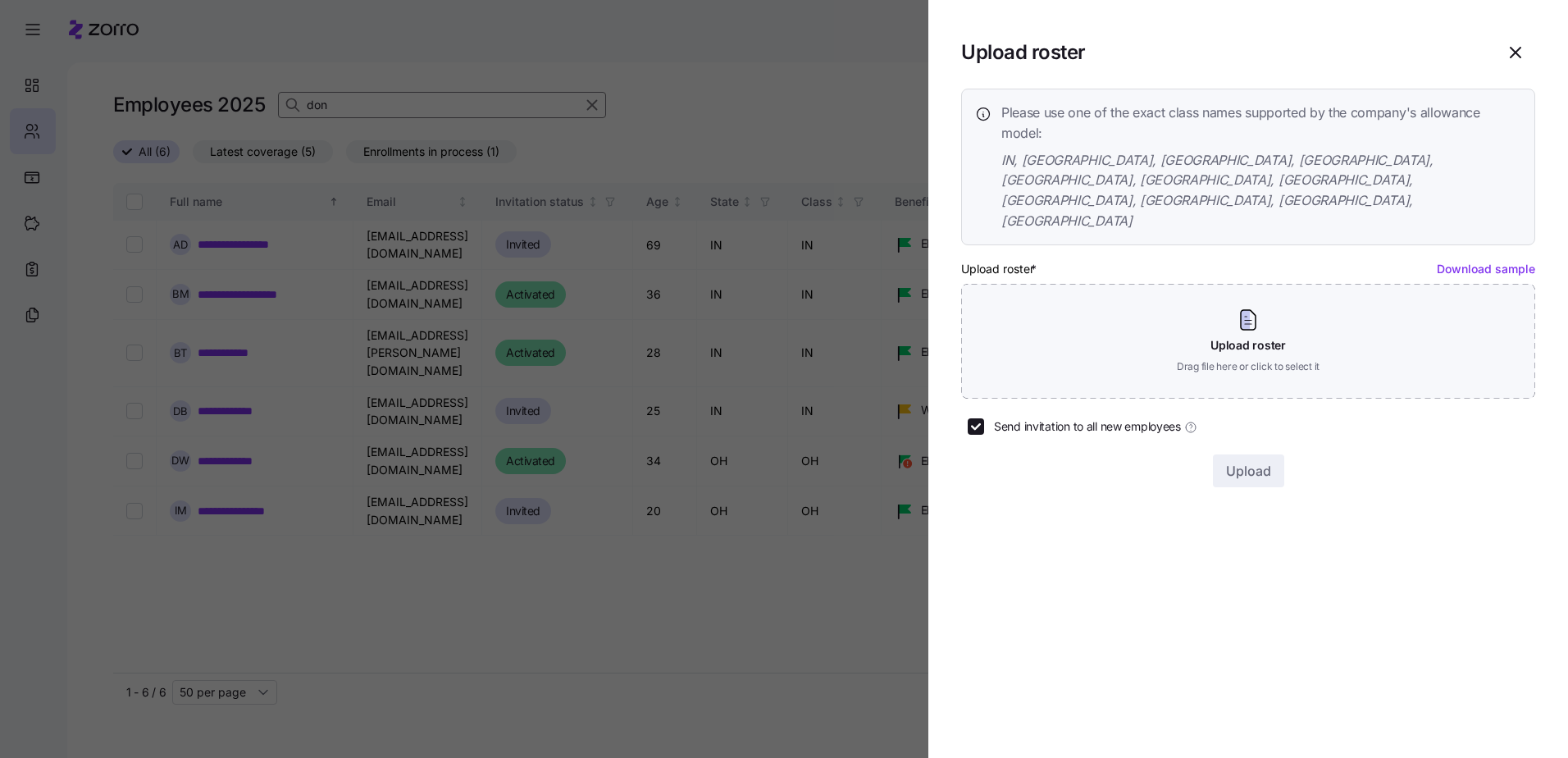
click at [1471, 262] on link "Download sample" at bounding box center [1486, 269] width 98 height 14
drag, startPoint x: 1058, startPoint y: 34, endPoint x: 1043, endPoint y: 37, distance: 15.3
click at [1058, 34] on div "Upload roster" at bounding box center [1249, 52] width 575 height 39
click at [290, 549] on div at bounding box center [784, 379] width 1568 height 758
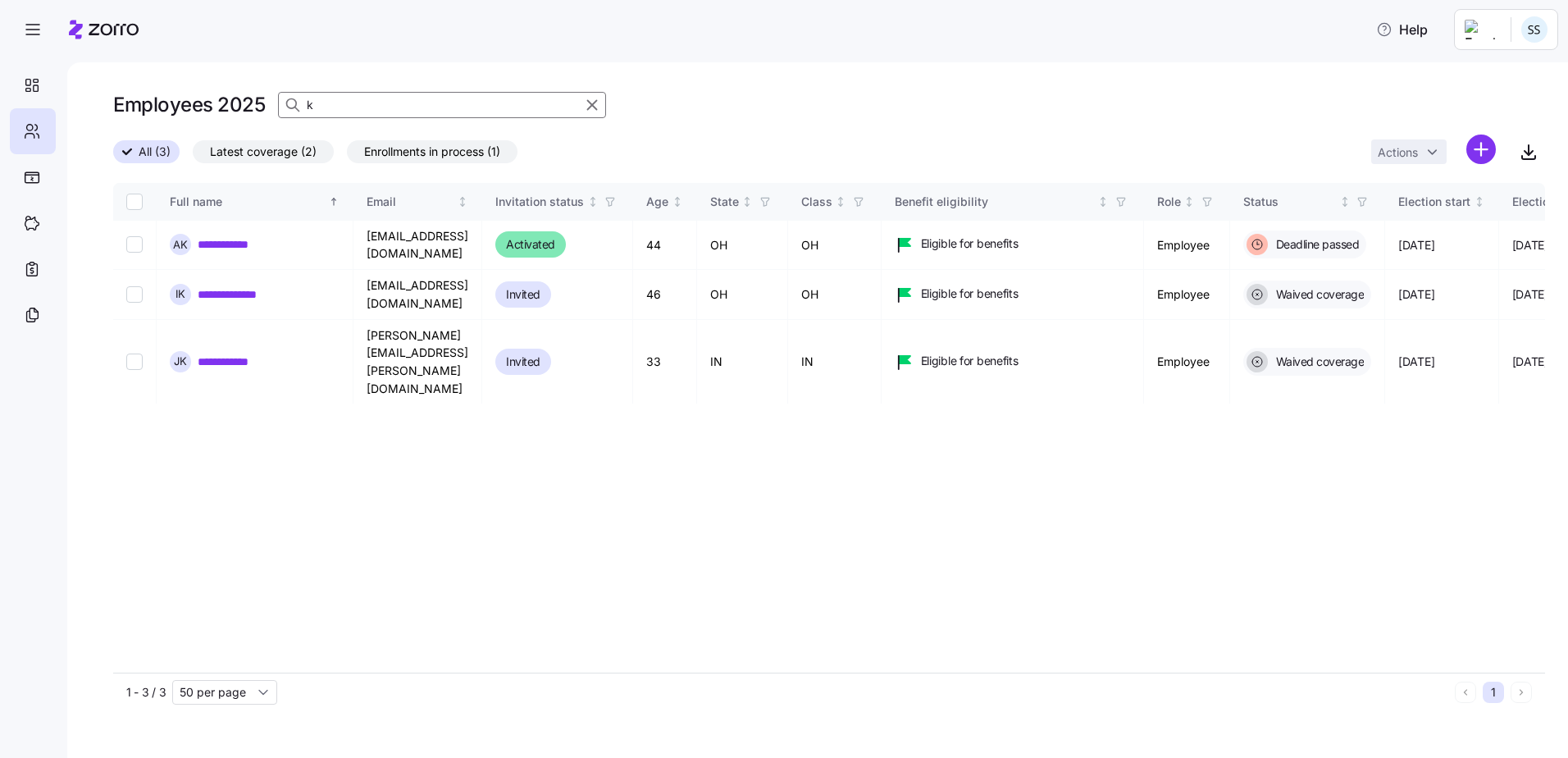
type input "[PERSON_NAME]"
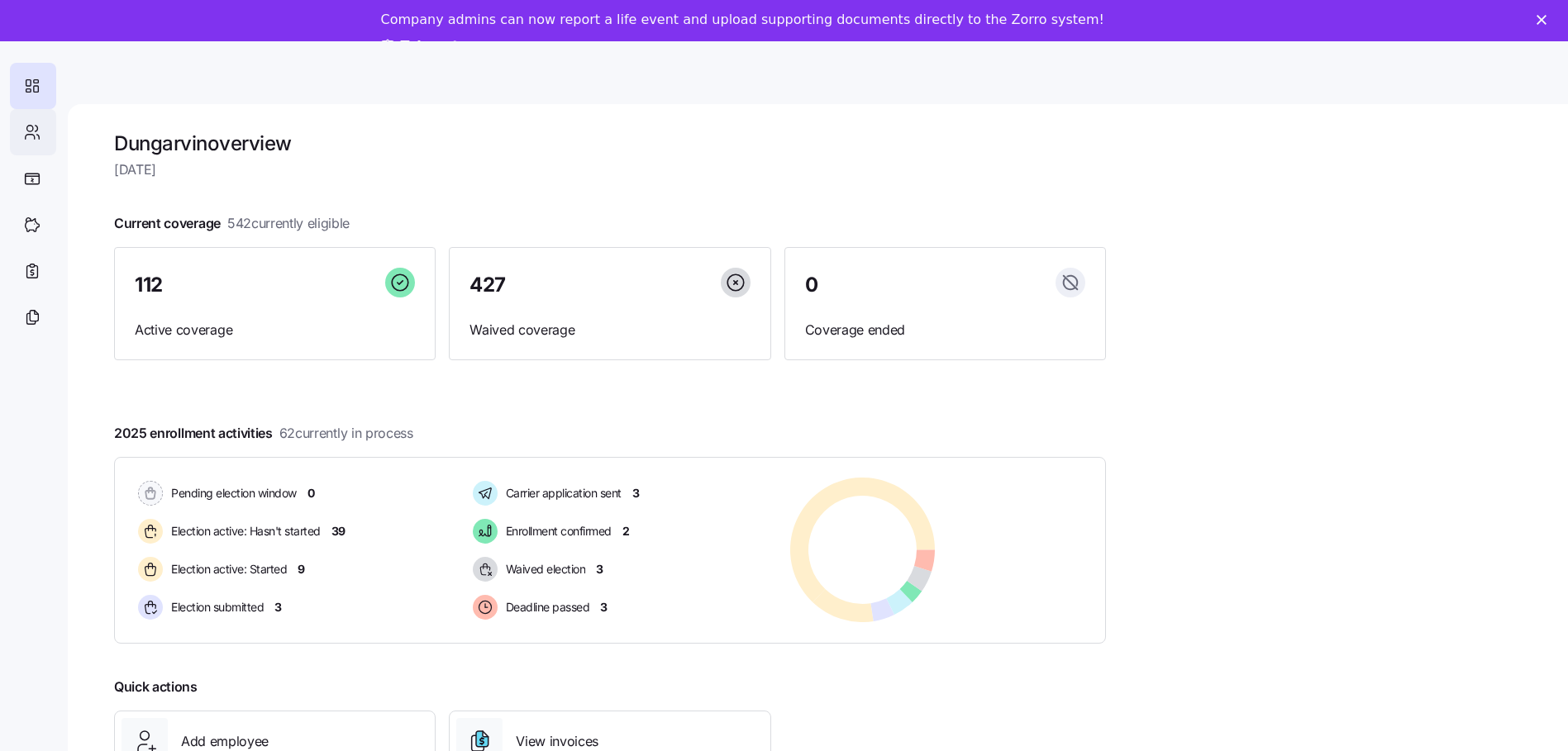
click at [21, 129] on div at bounding box center [33, 132] width 46 height 46
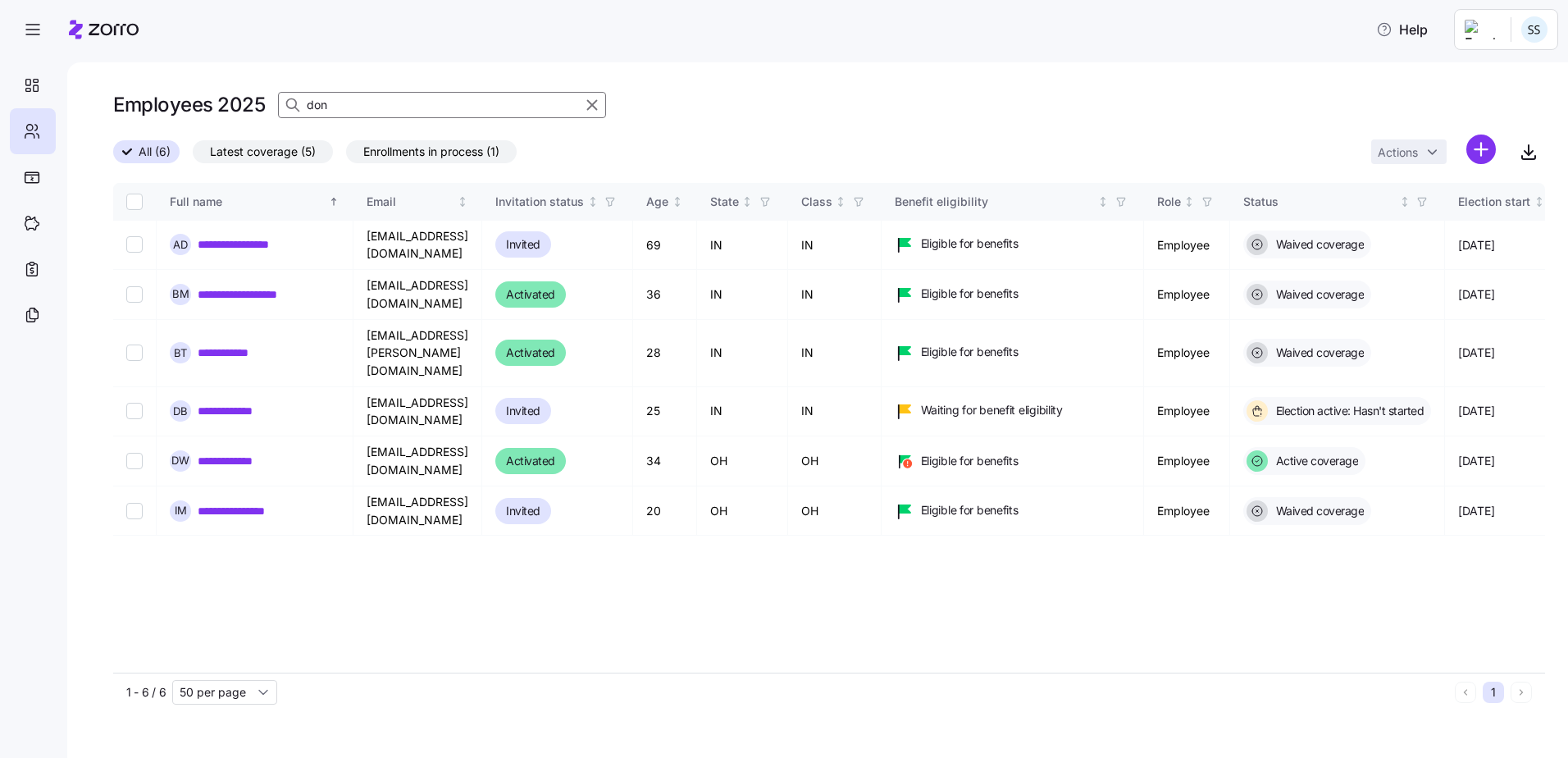
click at [376, 107] on input "don" at bounding box center [442, 104] width 328 height 26
drag, startPoint x: 375, startPoint y: 107, endPoint x: 33, endPoint y: 83, distance: 342.8
click at [33, 83] on div "**********" at bounding box center [784, 374] width 1568 height 747
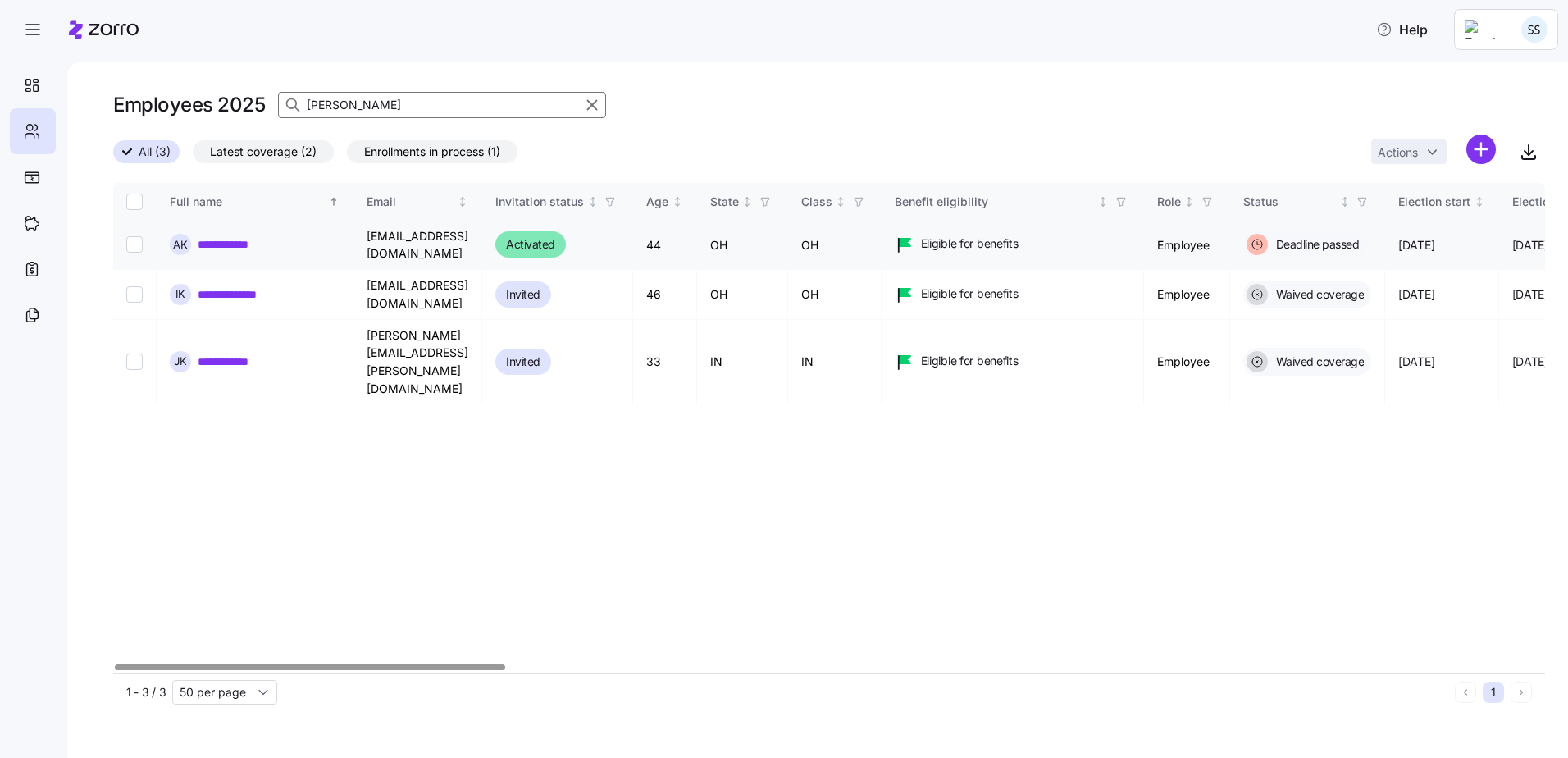
type input "[PERSON_NAME]"
click at [258, 236] on link "**********" at bounding box center [235, 244] width 76 height 16
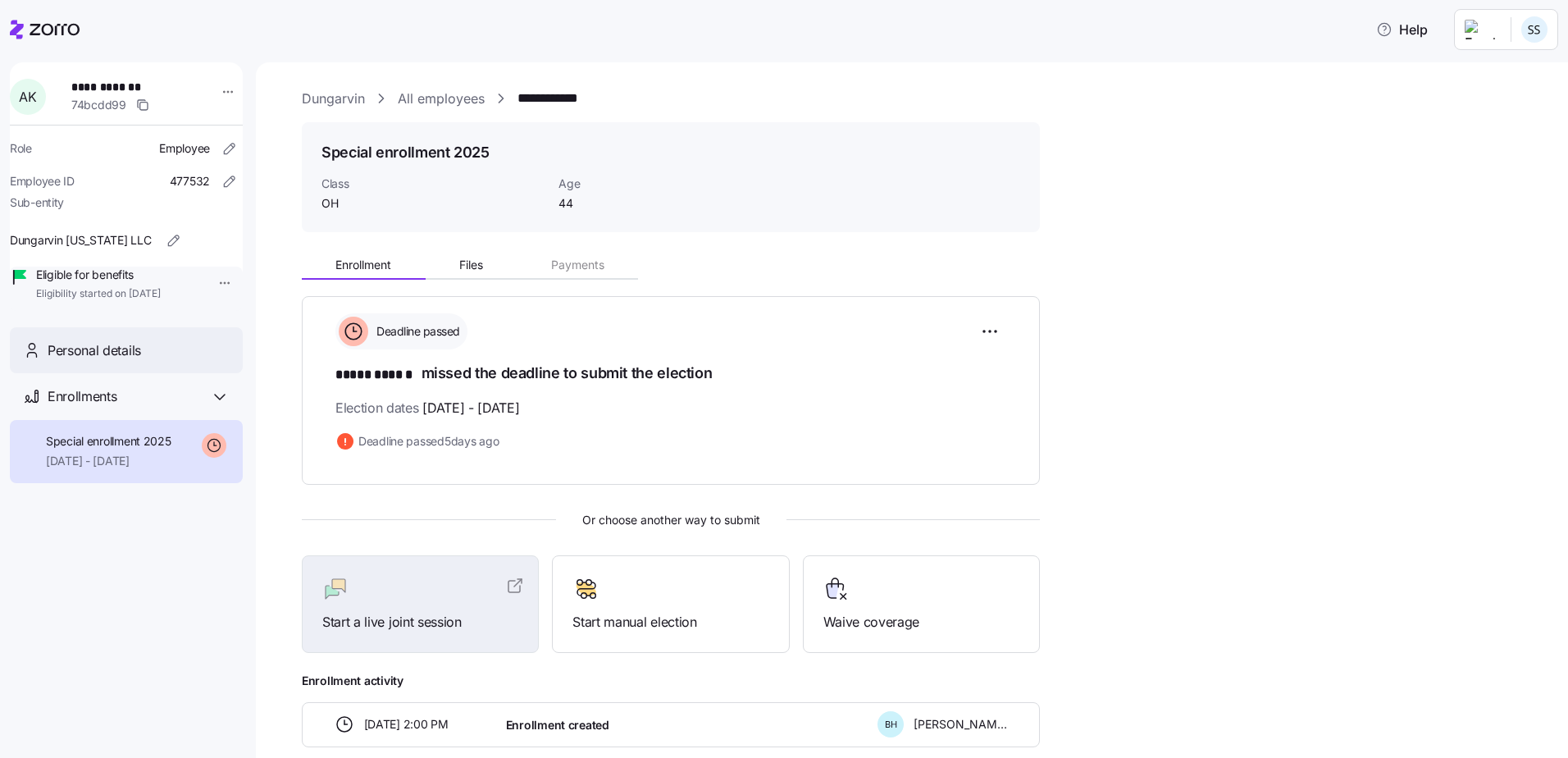
click at [154, 357] on div "Personal details" at bounding box center [126, 350] width 233 height 47
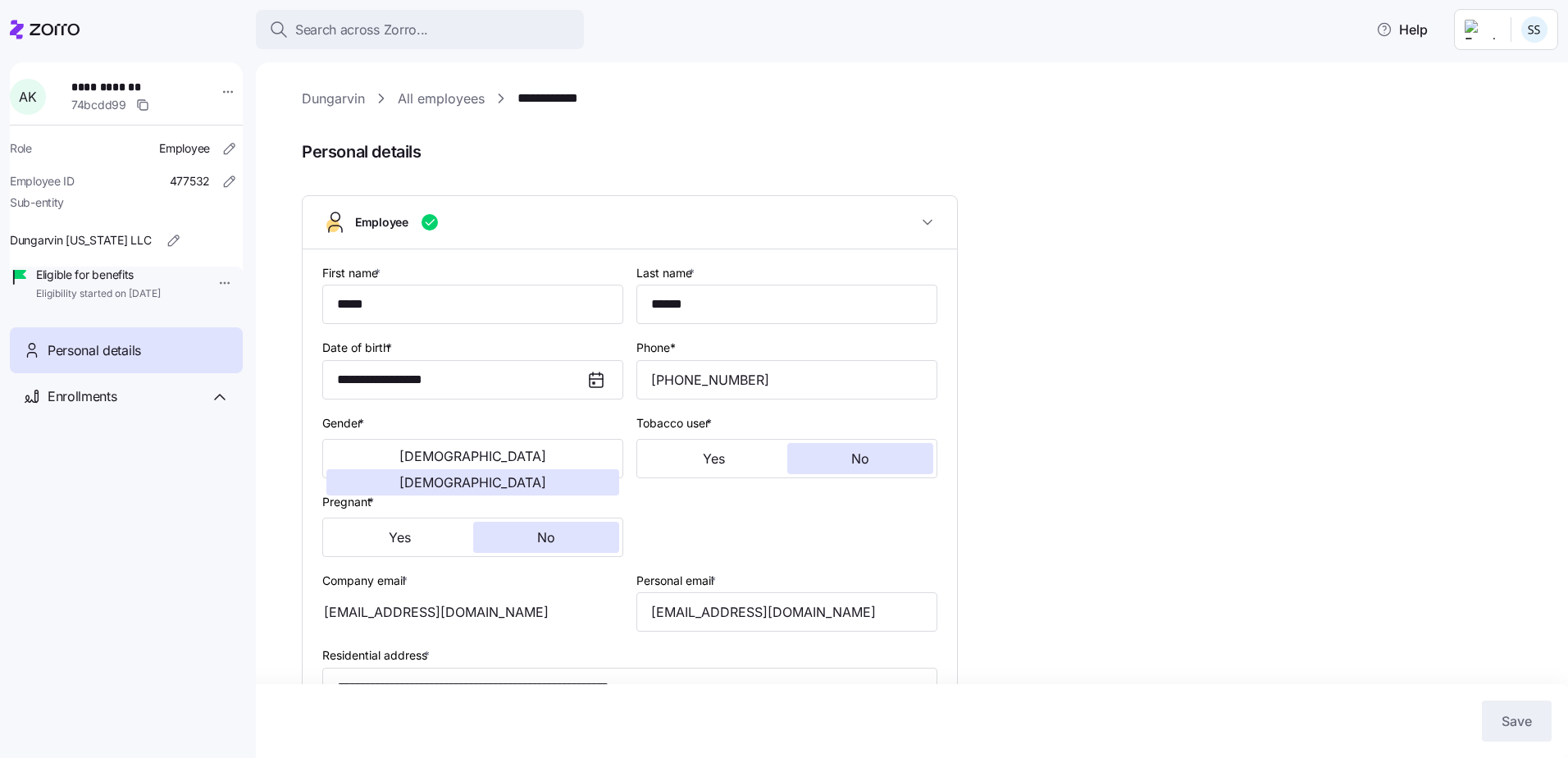
type input "OH"
